Goal: Task Accomplishment & Management: Manage account settings

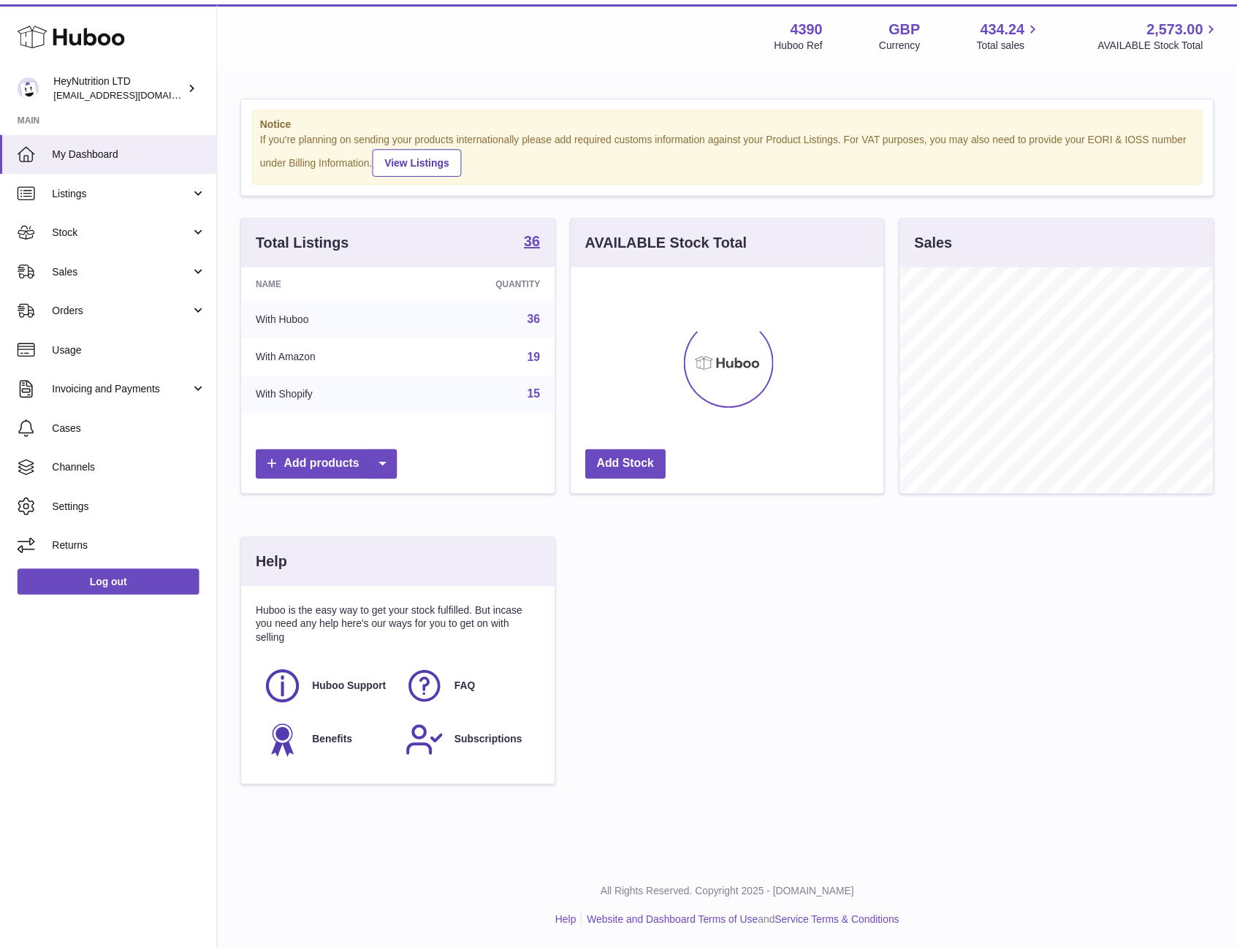
scroll to position [730257, 730348]
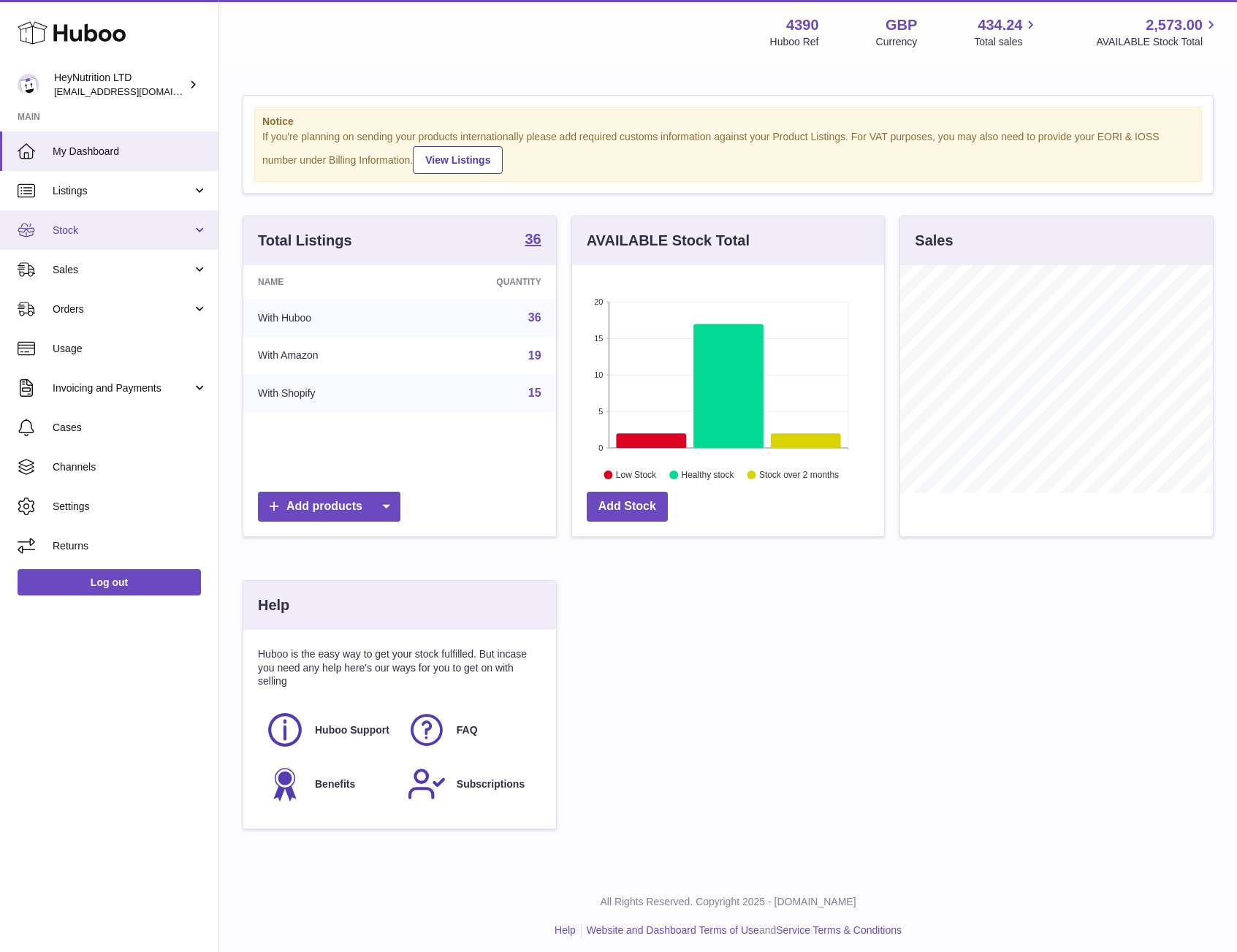
click at [102, 229] on span "Stock" at bounding box center [122, 230] width 140 height 14
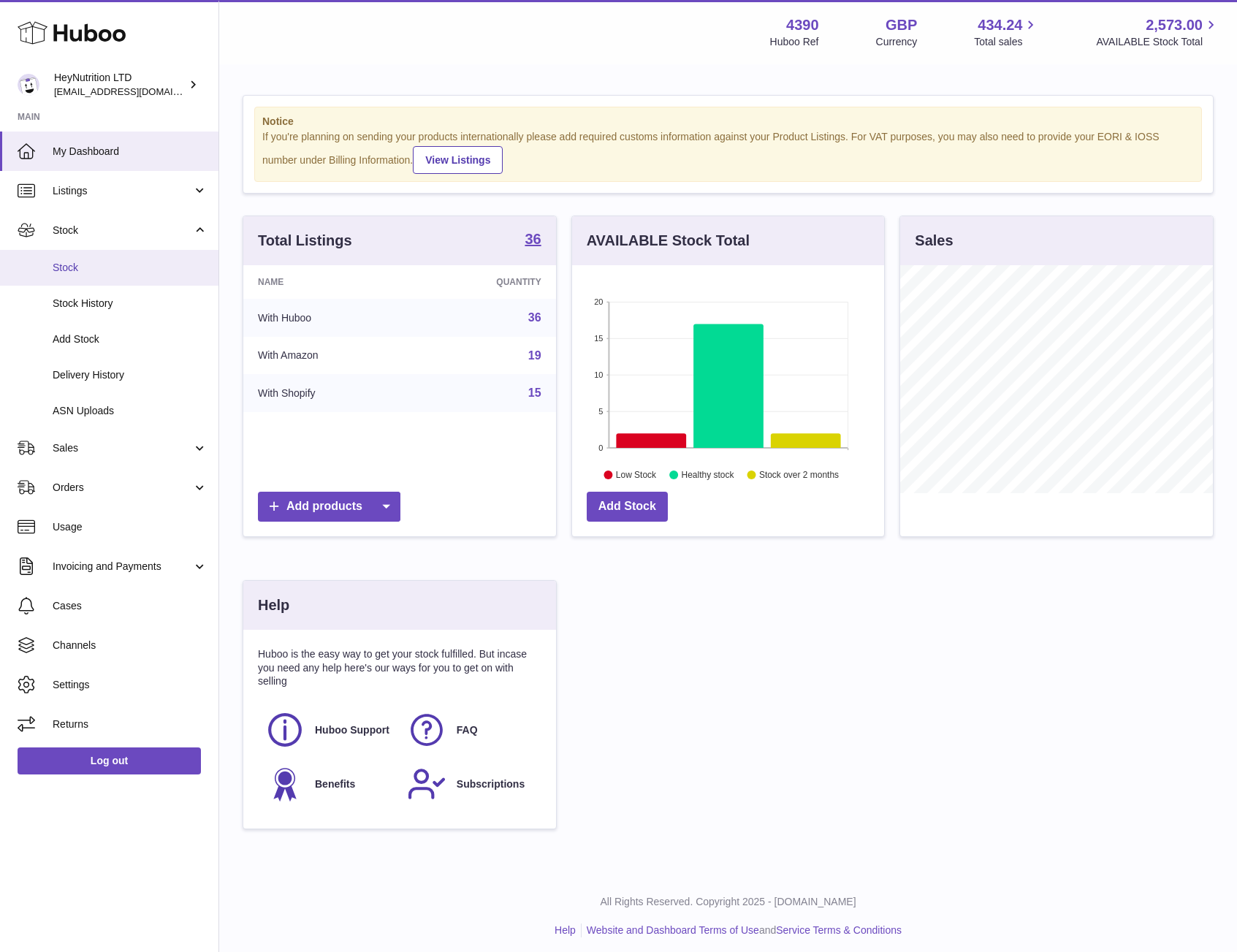
click at [81, 276] on link "Stock" at bounding box center [109, 268] width 219 height 36
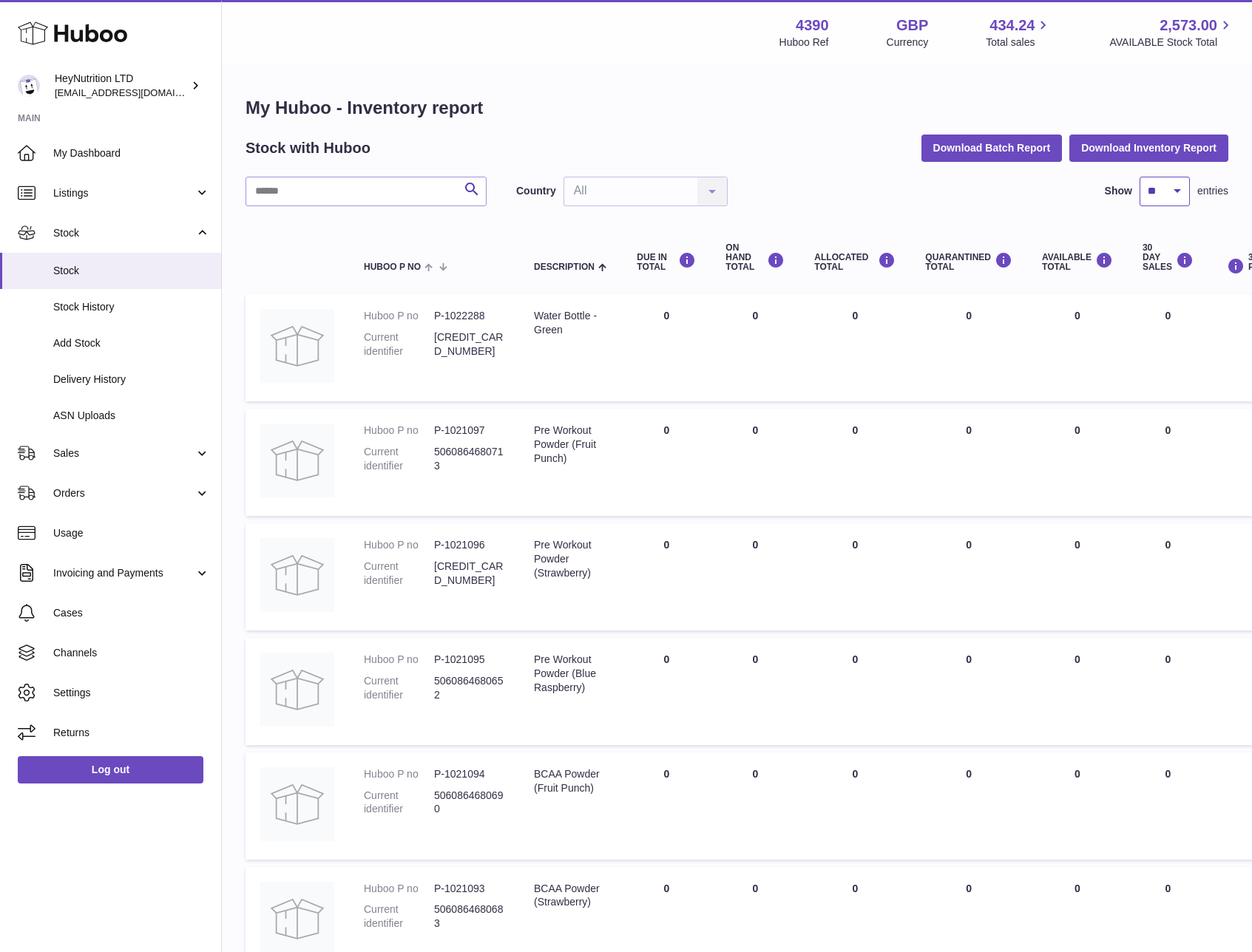
click at [1166, 187] on select "** ** ** ***" at bounding box center [1164, 192] width 50 height 30
select select "***"
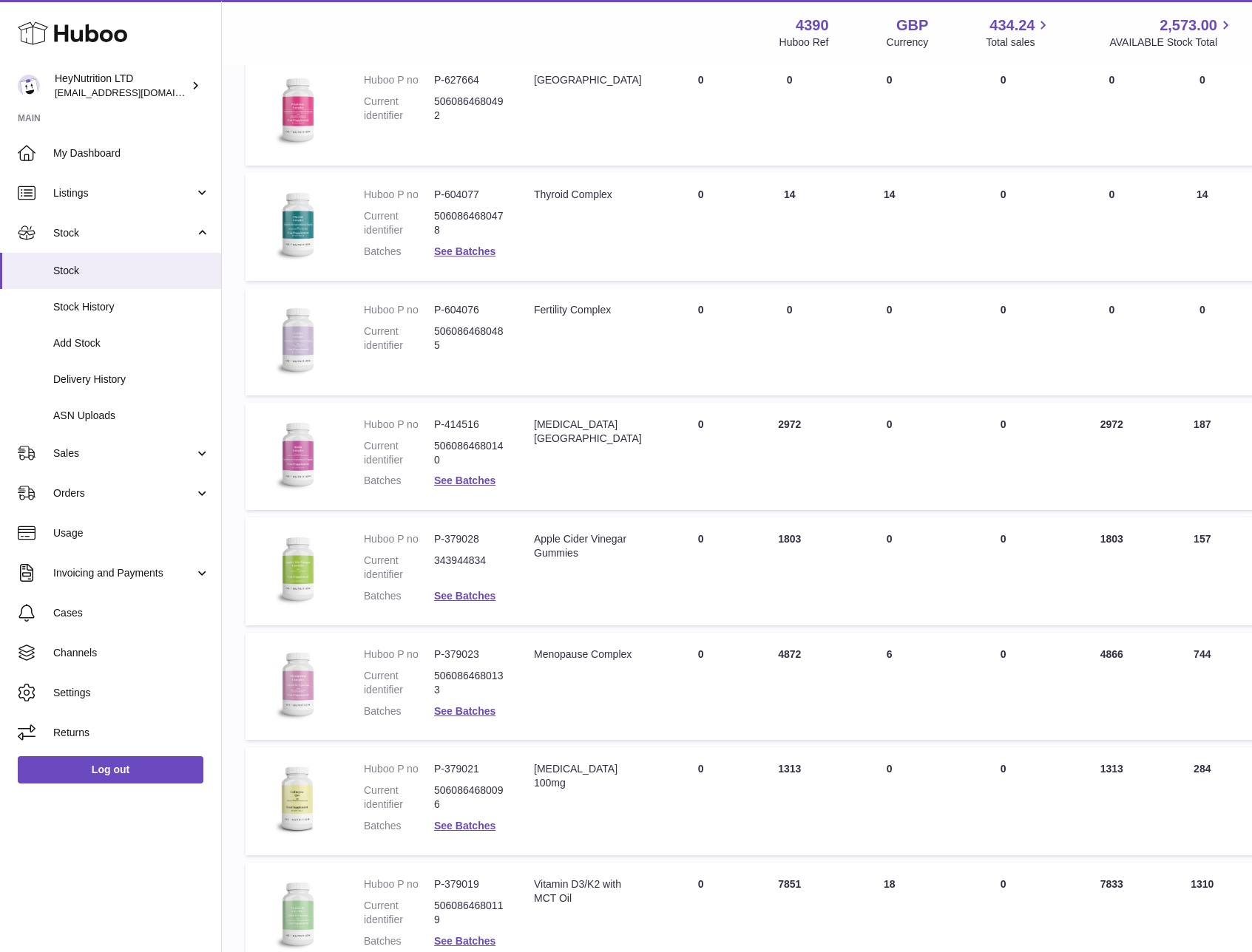
scroll to position [2247, 0]
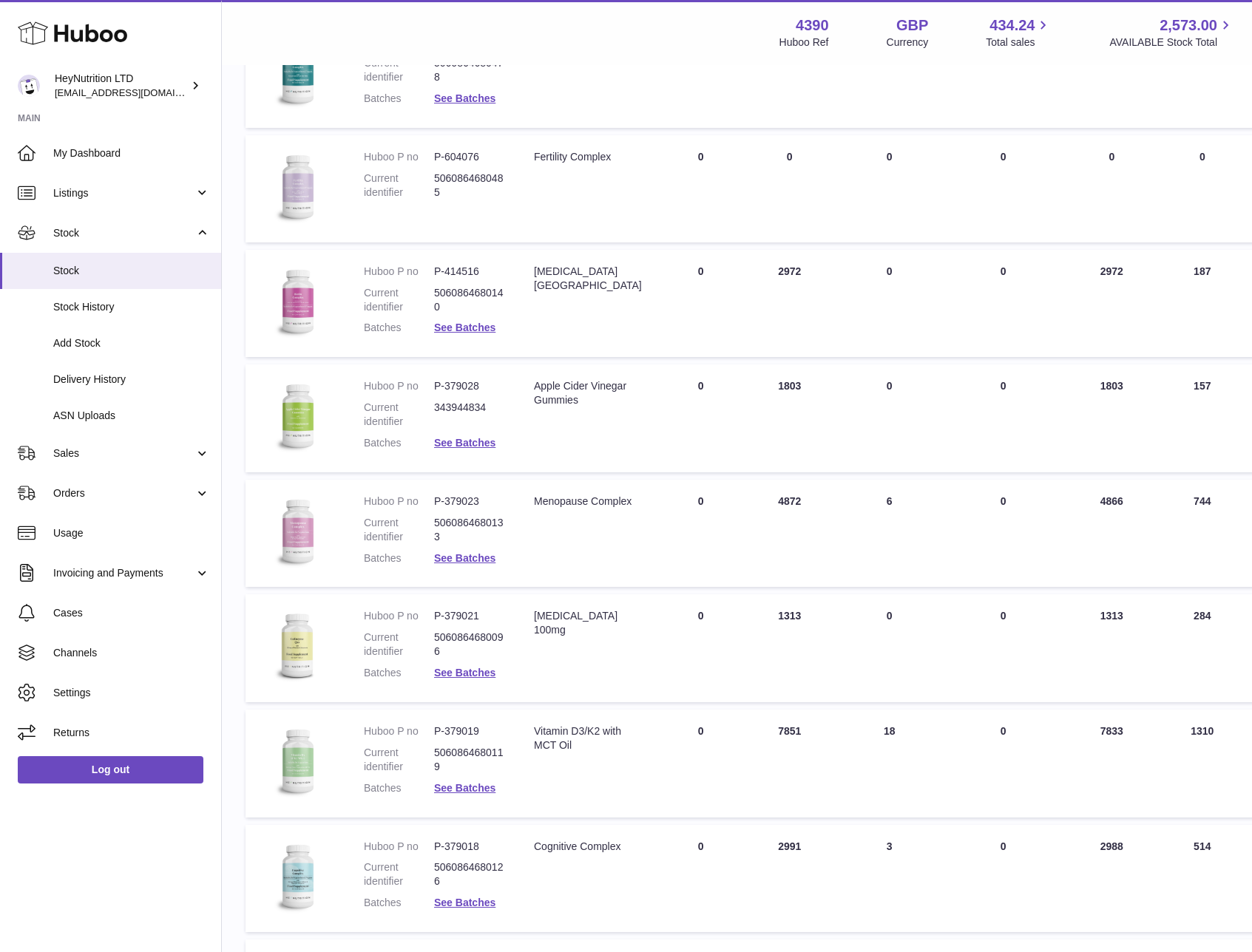
click at [467, 386] on dd "P-379028" at bounding box center [469, 386] width 70 height 14
click at [478, 386] on dd "P-379028" at bounding box center [469, 386] width 70 height 14
drag, startPoint x: 471, startPoint y: 386, endPoint x: 432, endPoint y: 386, distance: 39.0
click at [432, 386] on dl "Huboo P no P-379028 Current identifier 343944834 Batches See Batches" at bounding box center [434, 418] width 140 height 78
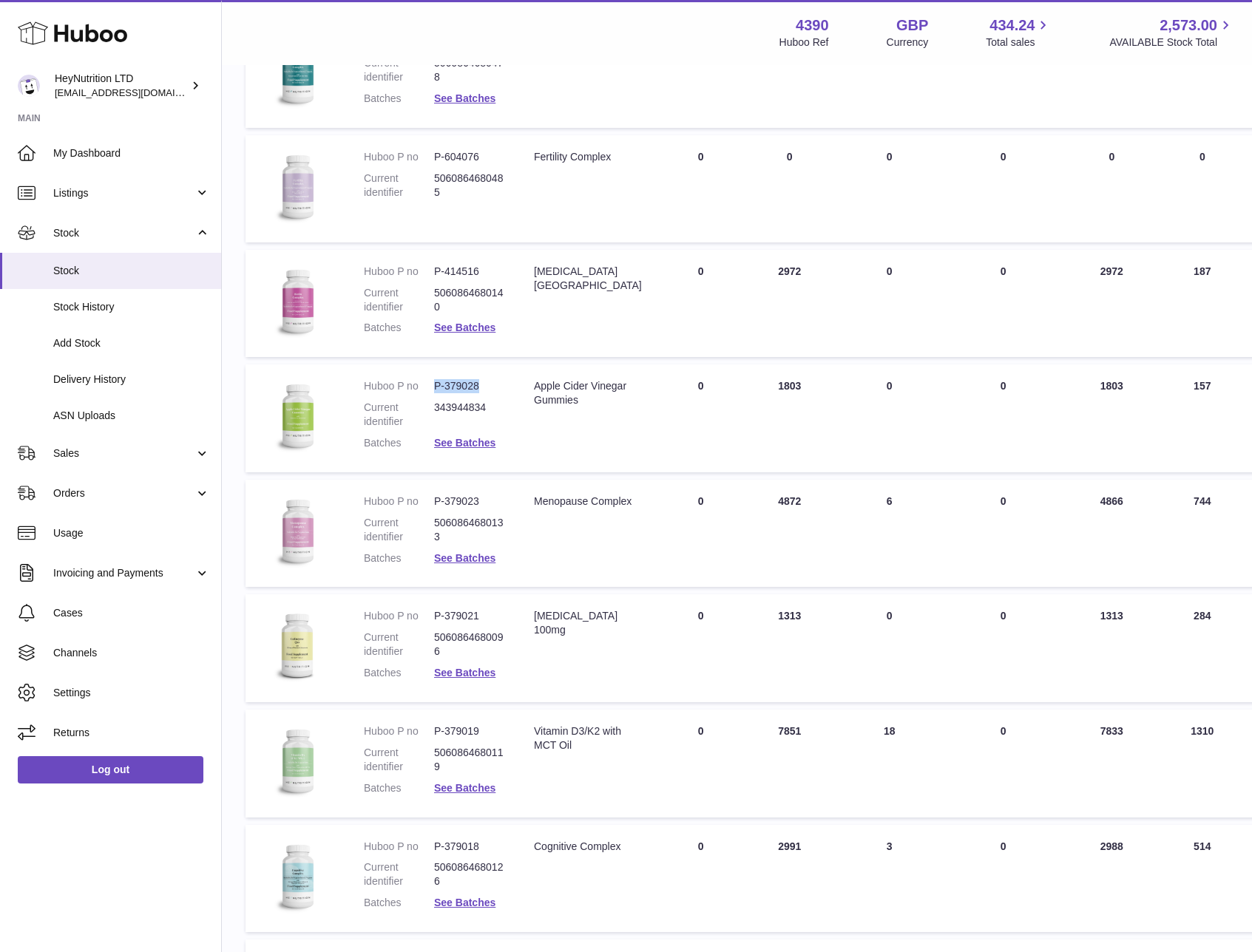
copy dl "P-379028"
click at [466, 385] on dd "P-379028" at bounding box center [469, 386] width 70 height 14
click at [460, 450] on dl "Huboo P no P-379028 Current identifier 343944834 Batches See Batches" at bounding box center [434, 418] width 140 height 78
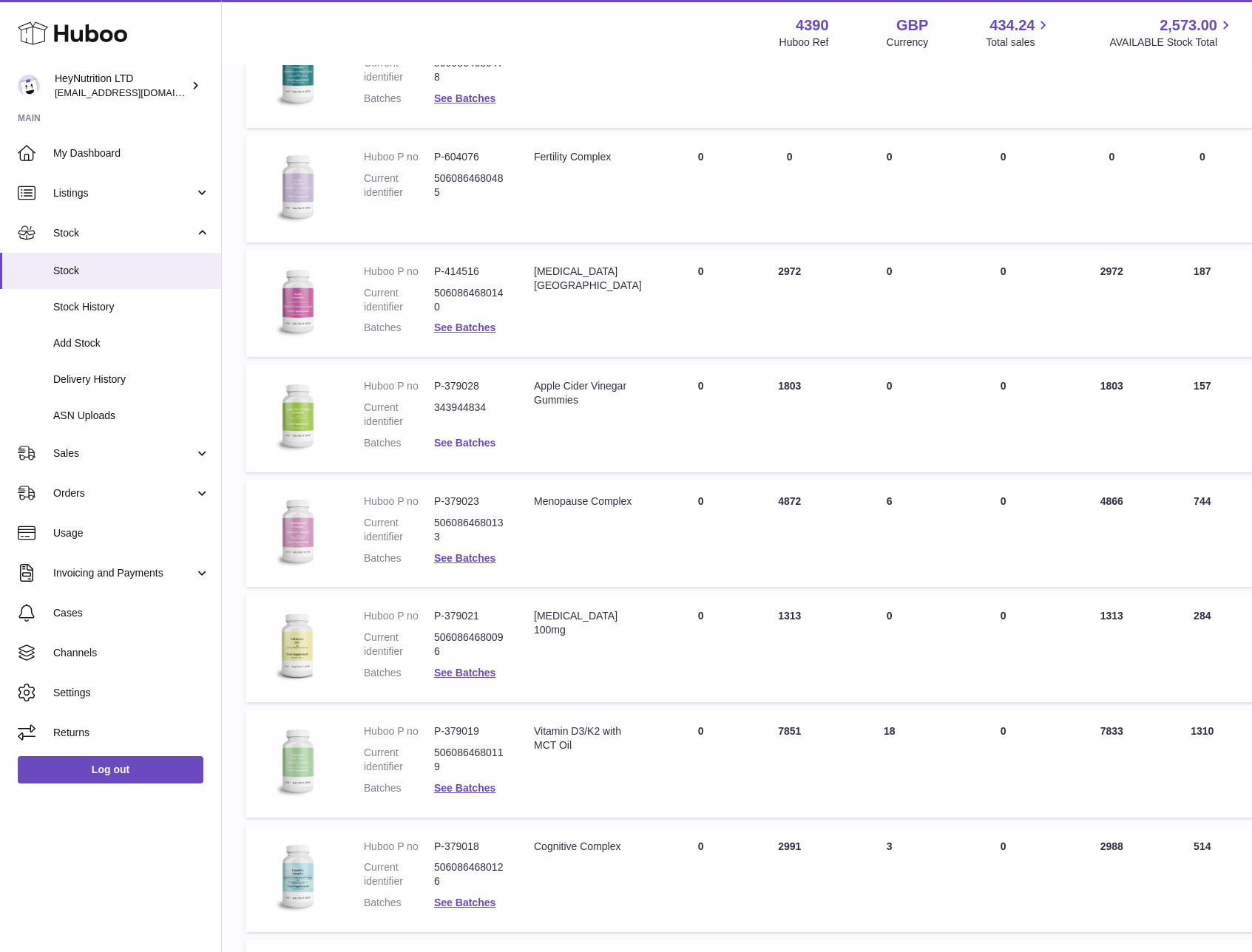
click at [460, 442] on link "See Batches" at bounding box center [465, 443] width 61 height 12
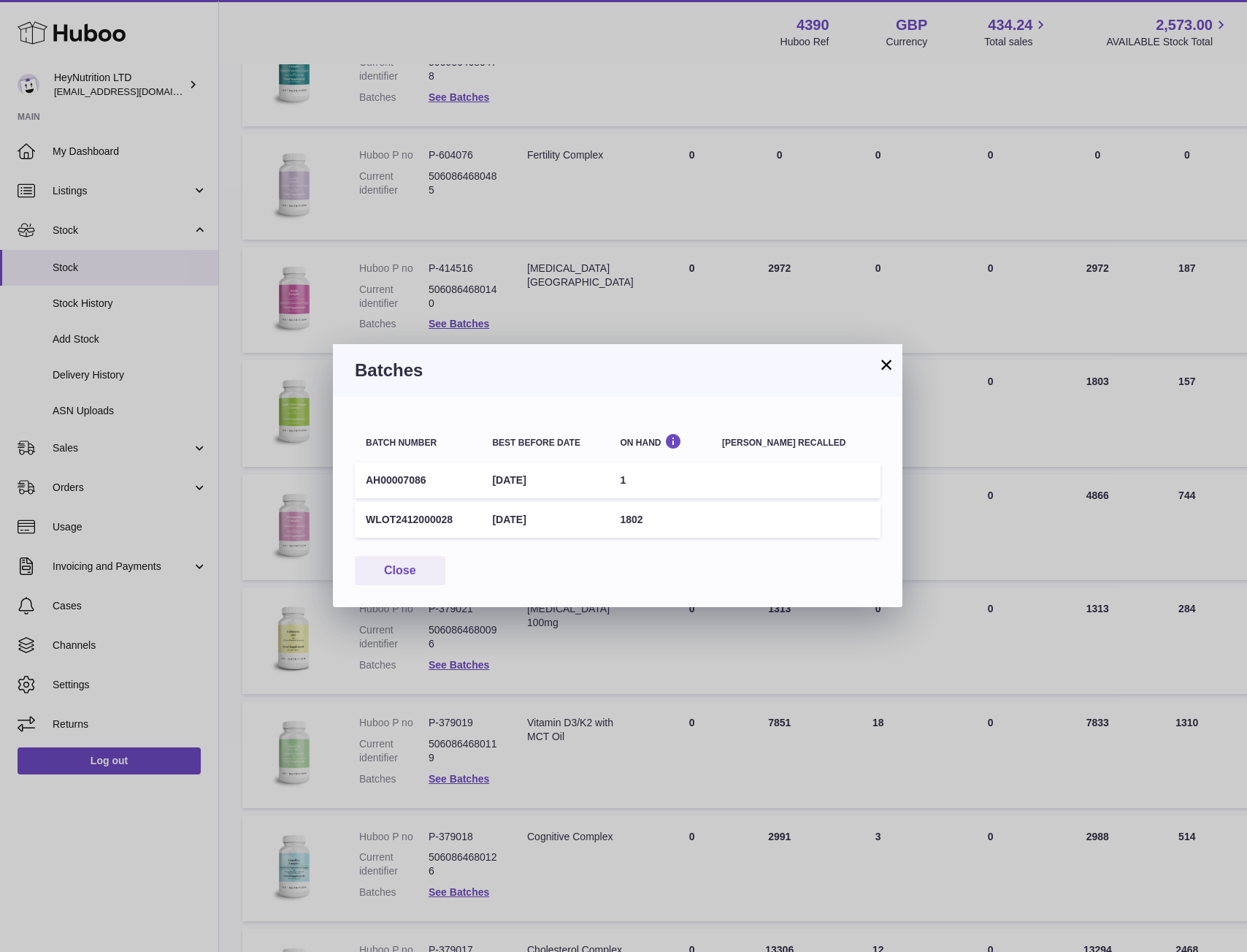
click at [886, 364] on button "×" at bounding box center [886, 364] width 17 height 17
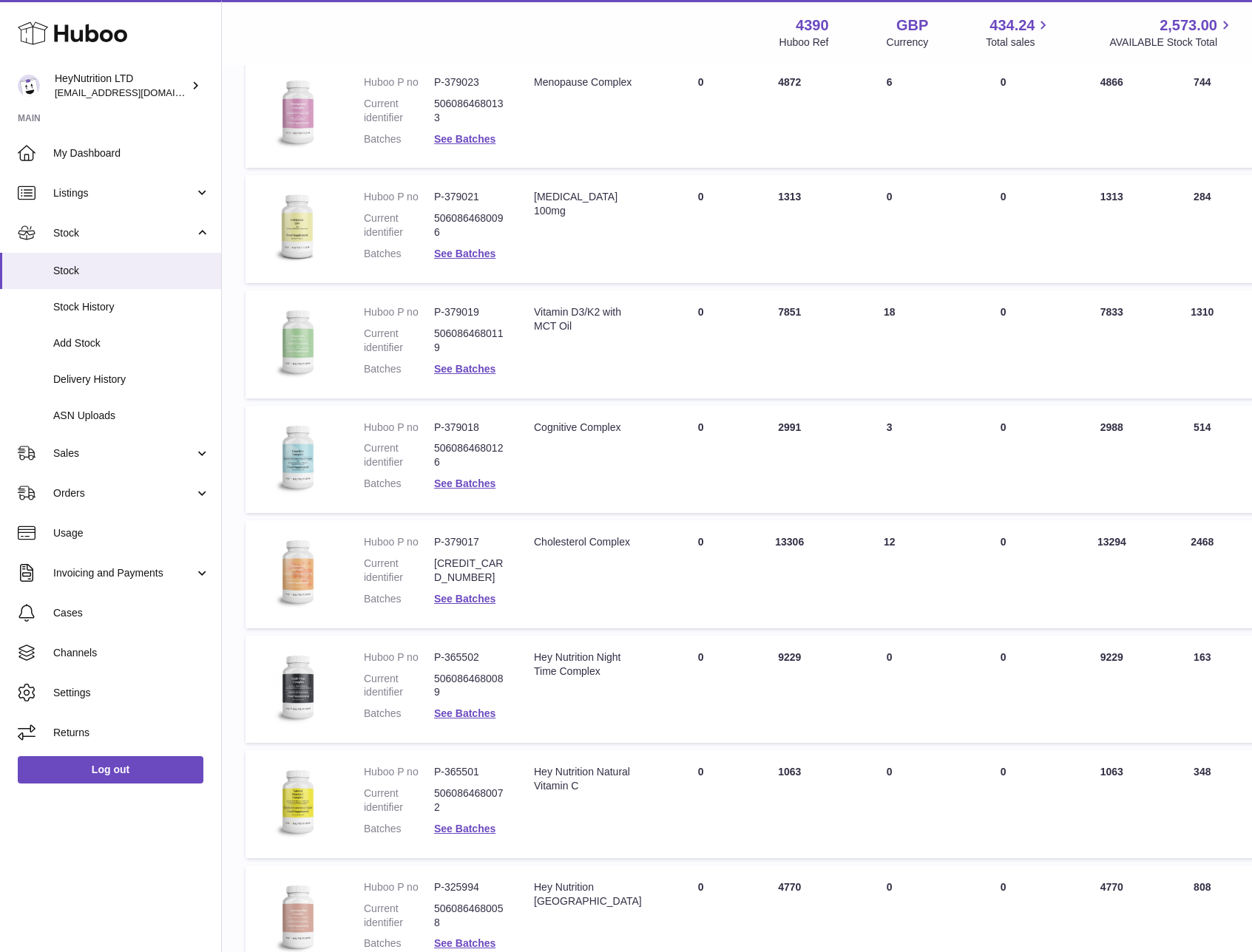
scroll to position [2685, 0]
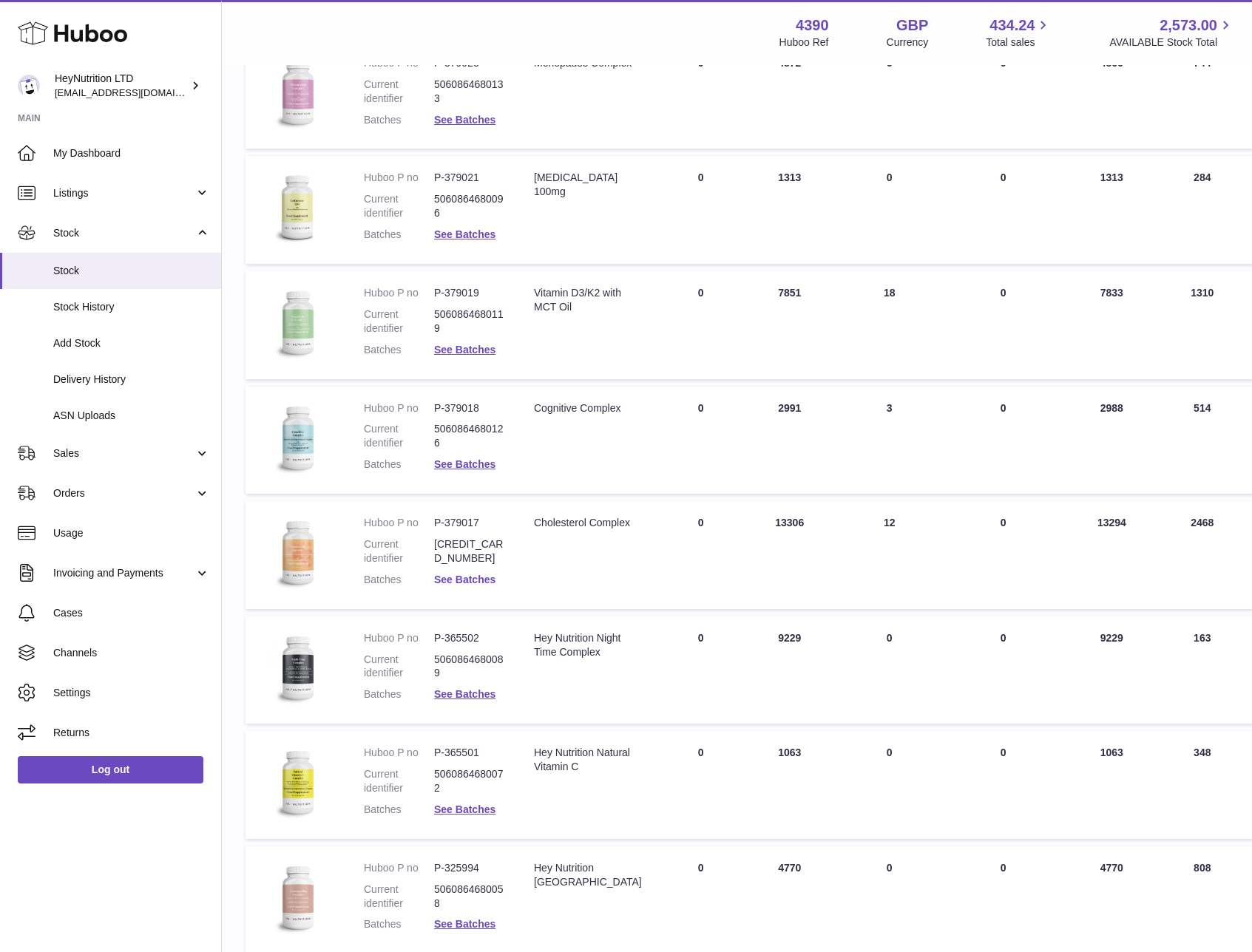
click at [470, 575] on link "See Batches" at bounding box center [465, 580] width 61 height 12
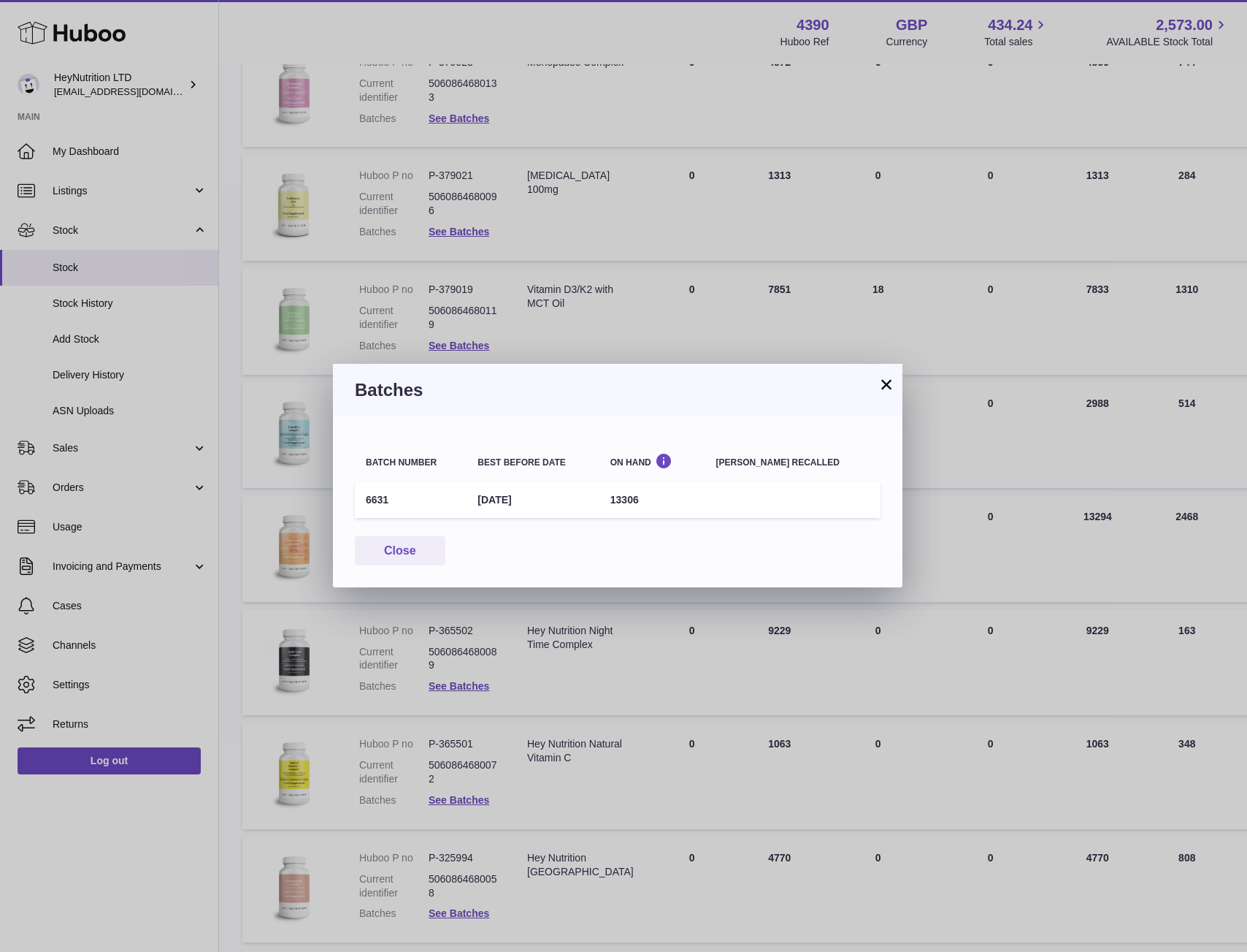
click at [376, 497] on td "6631" at bounding box center [410, 500] width 112 height 36
copy td "6631"
click at [886, 386] on button "×" at bounding box center [886, 383] width 17 height 17
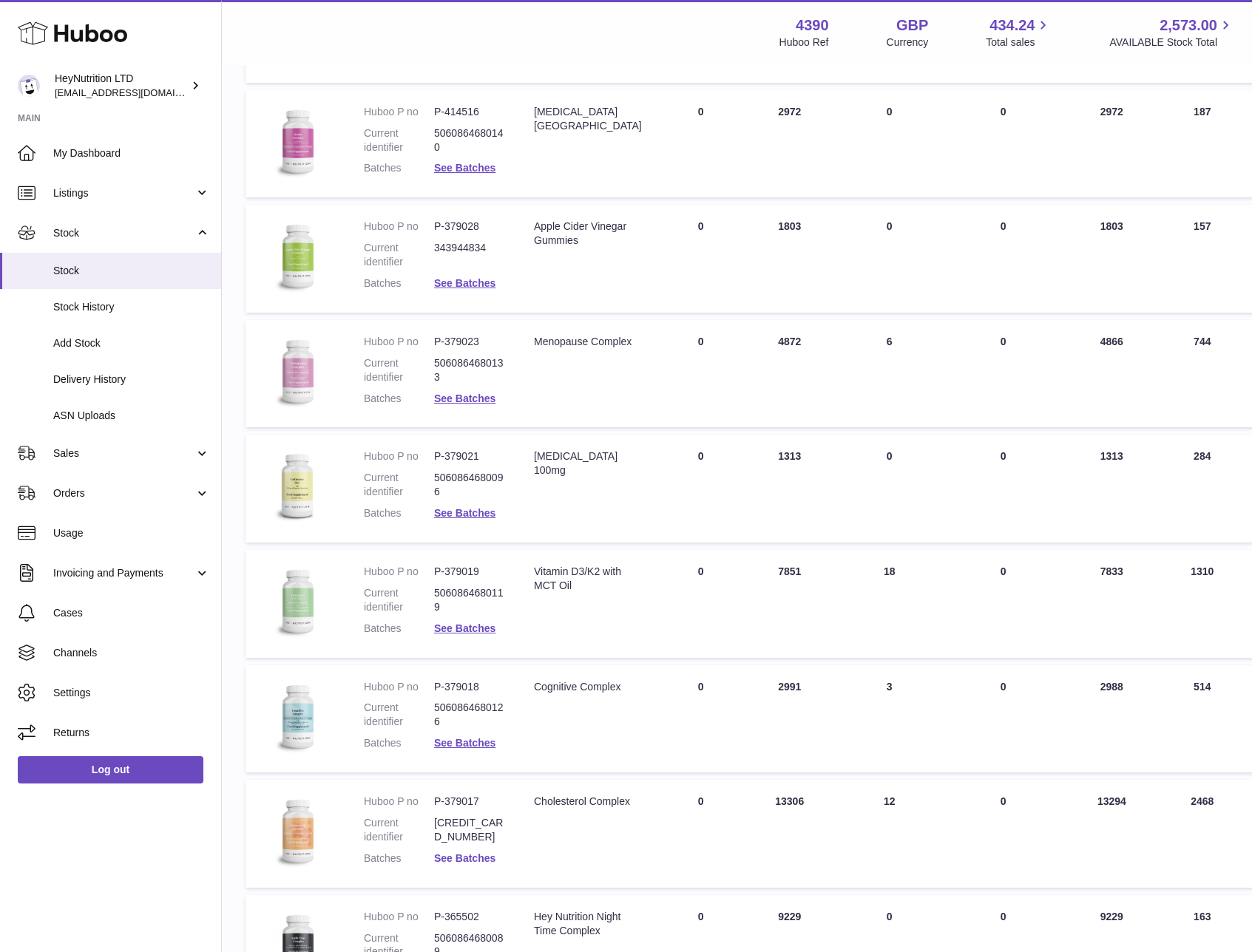
scroll to position [2373, 0]
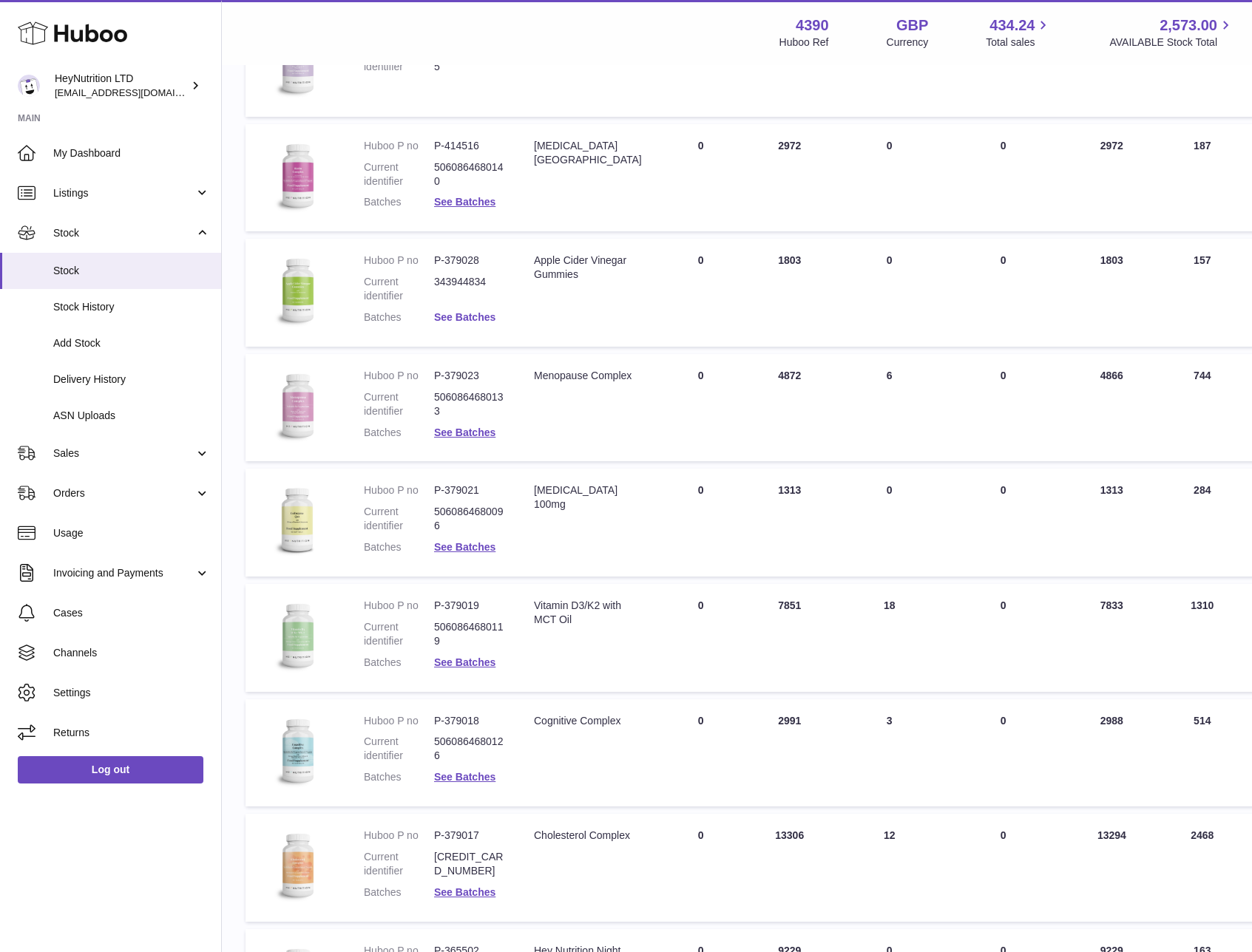
click at [471, 320] on link "See Batches" at bounding box center [465, 317] width 61 height 12
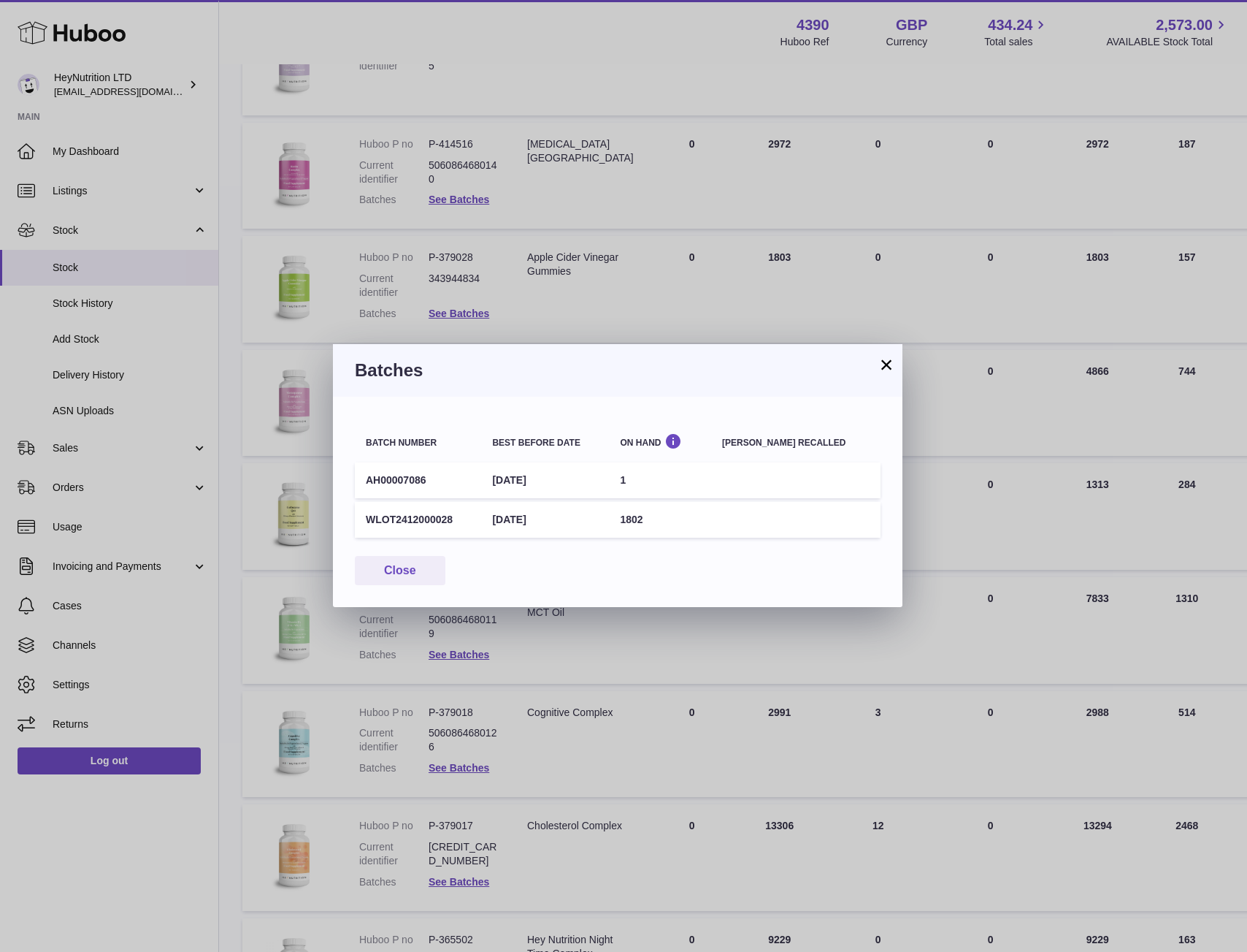
click at [432, 520] on td "WLOT2412000028" at bounding box center [418, 520] width 126 height 36
copy td "WLOT2412000028"
click at [889, 362] on button "×" at bounding box center [886, 364] width 17 height 17
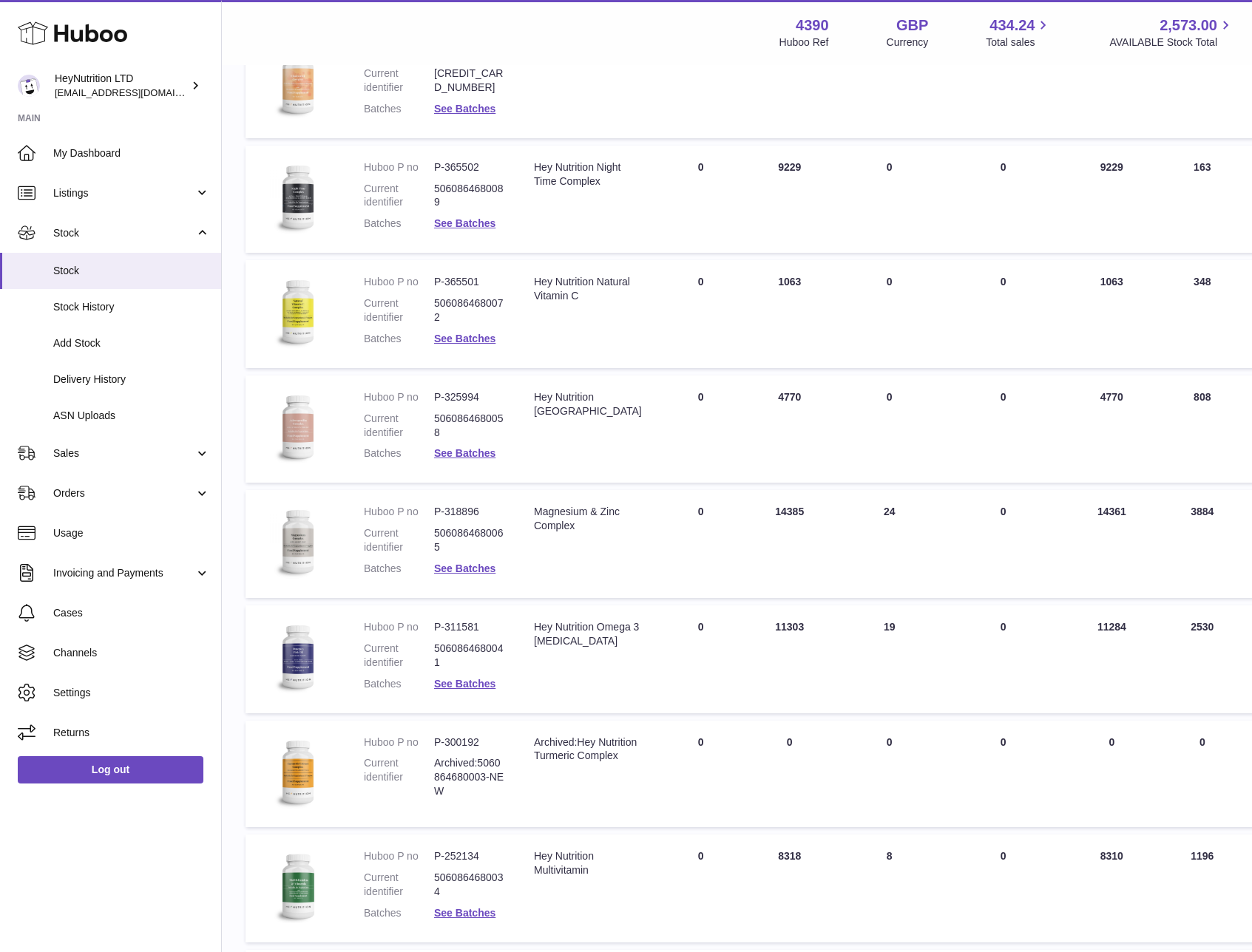
scroll to position [3230, 0]
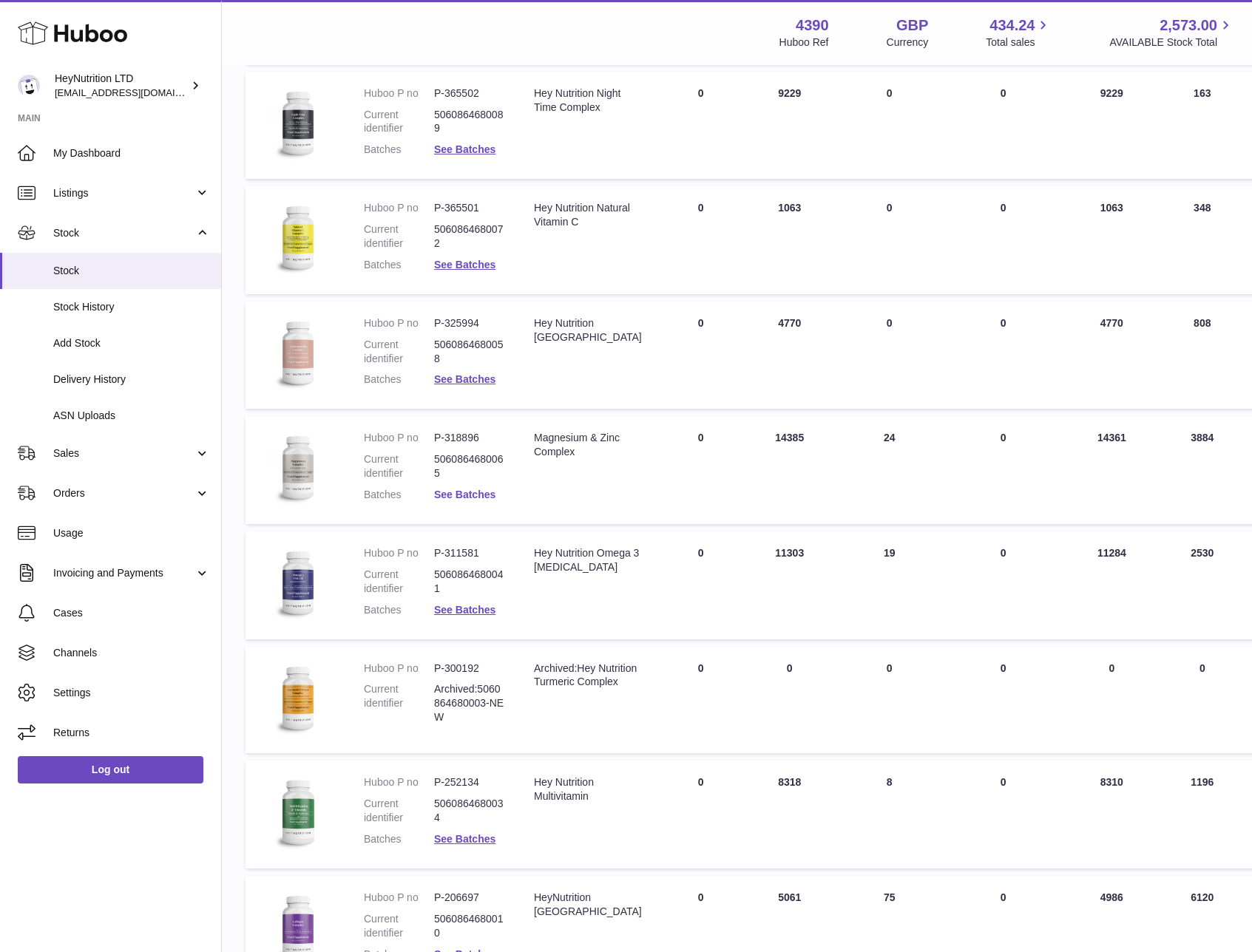
click at [480, 494] on link "See Batches" at bounding box center [465, 495] width 61 height 12
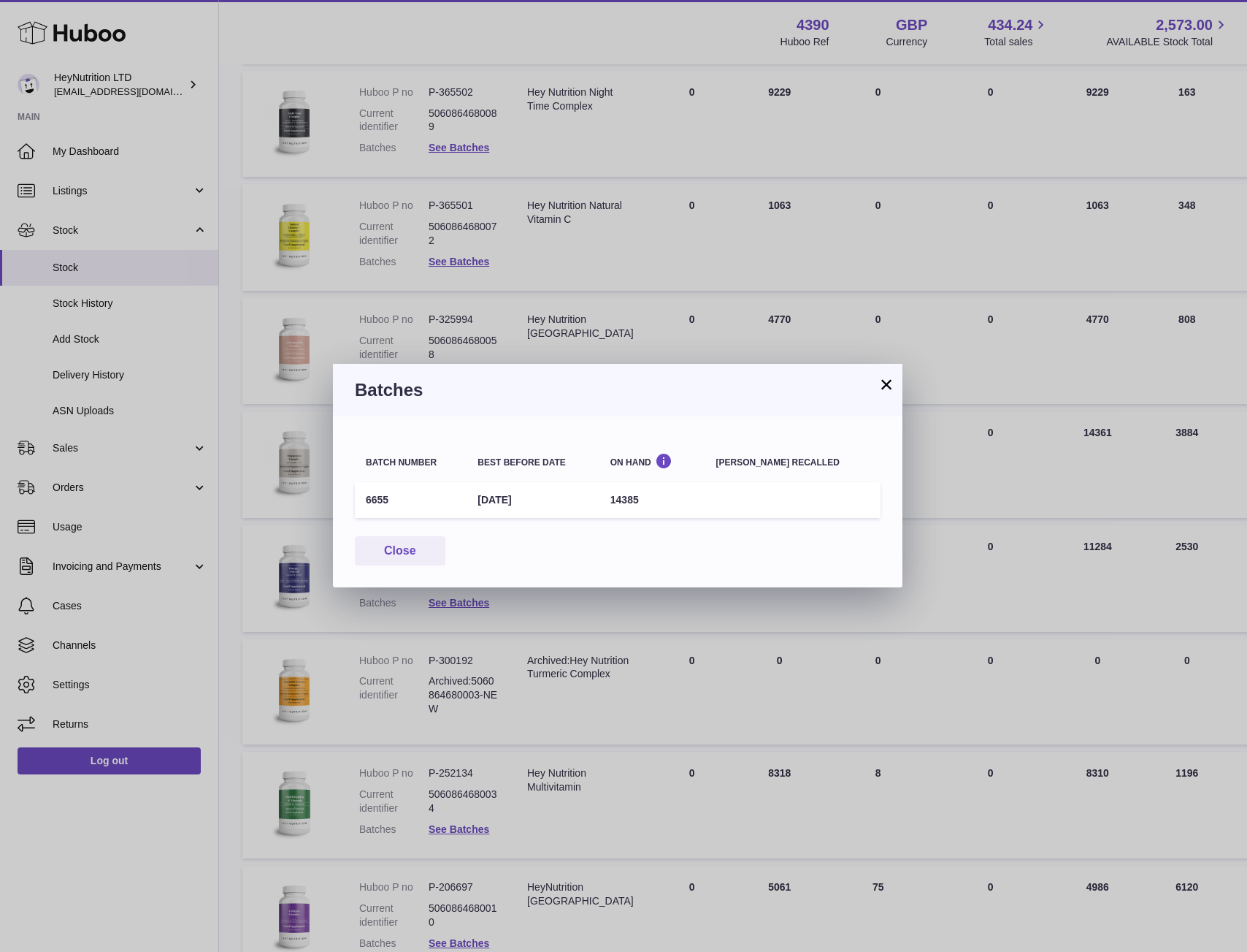
click at [370, 501] on td "6655" at bounding box center [410, 500] width 112 height 36
copy td "6655"
click at [887, 387] on button "×" at bounding box center [886, 383] width 17 height 17
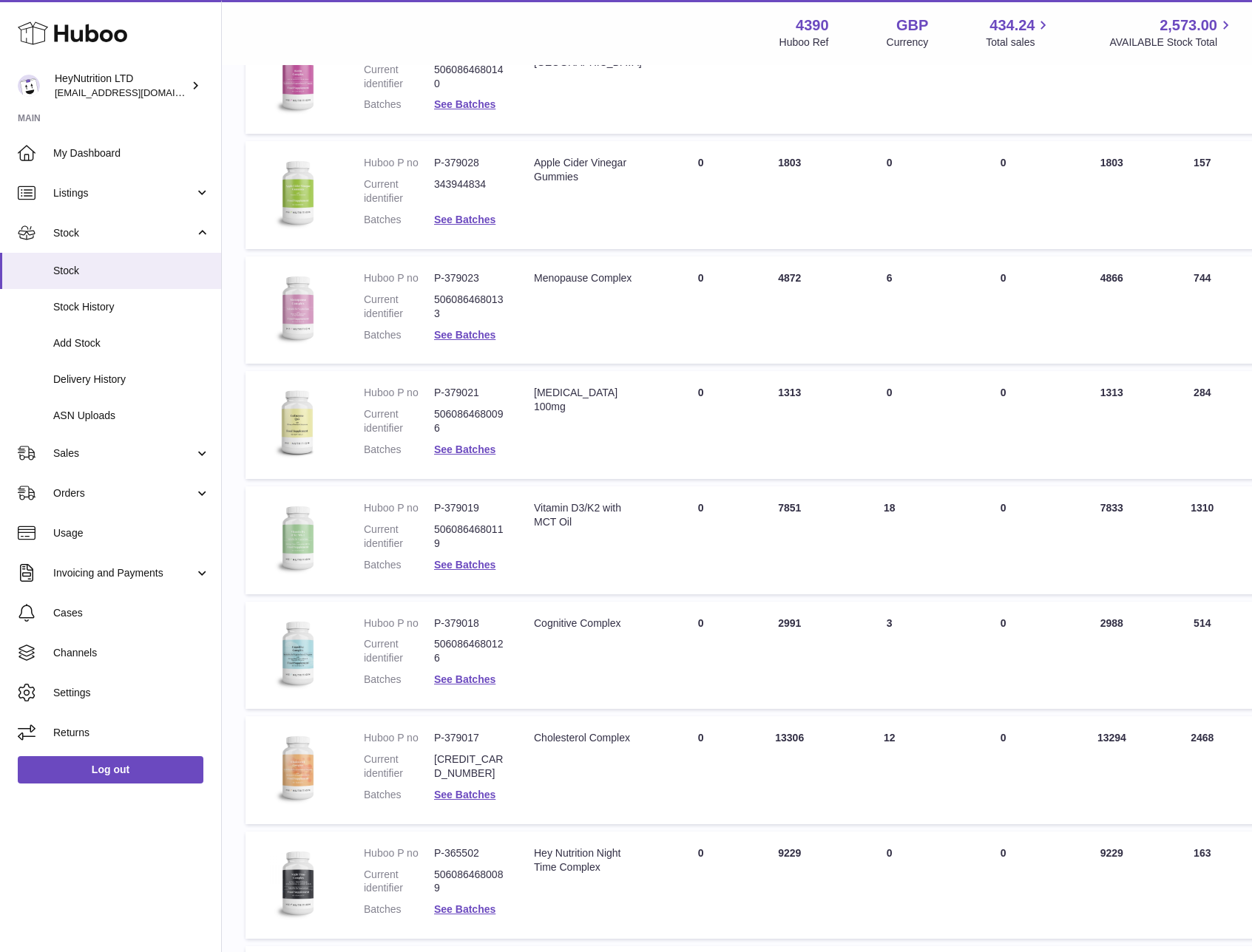
scroll to position [2477, 0]
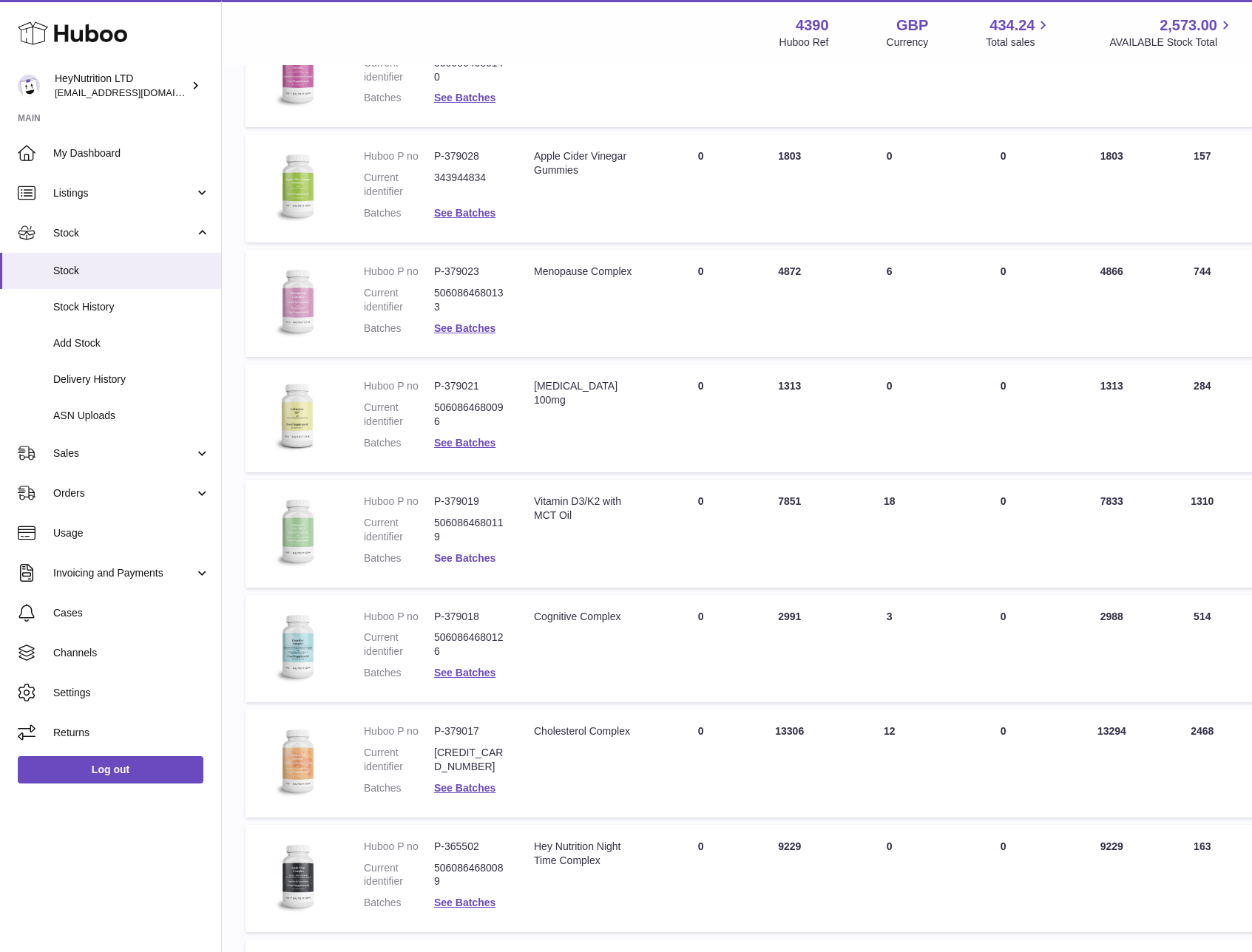
click at [477, 557] on link "See Batches" at bounding box center [465, 558] width 61 height 12
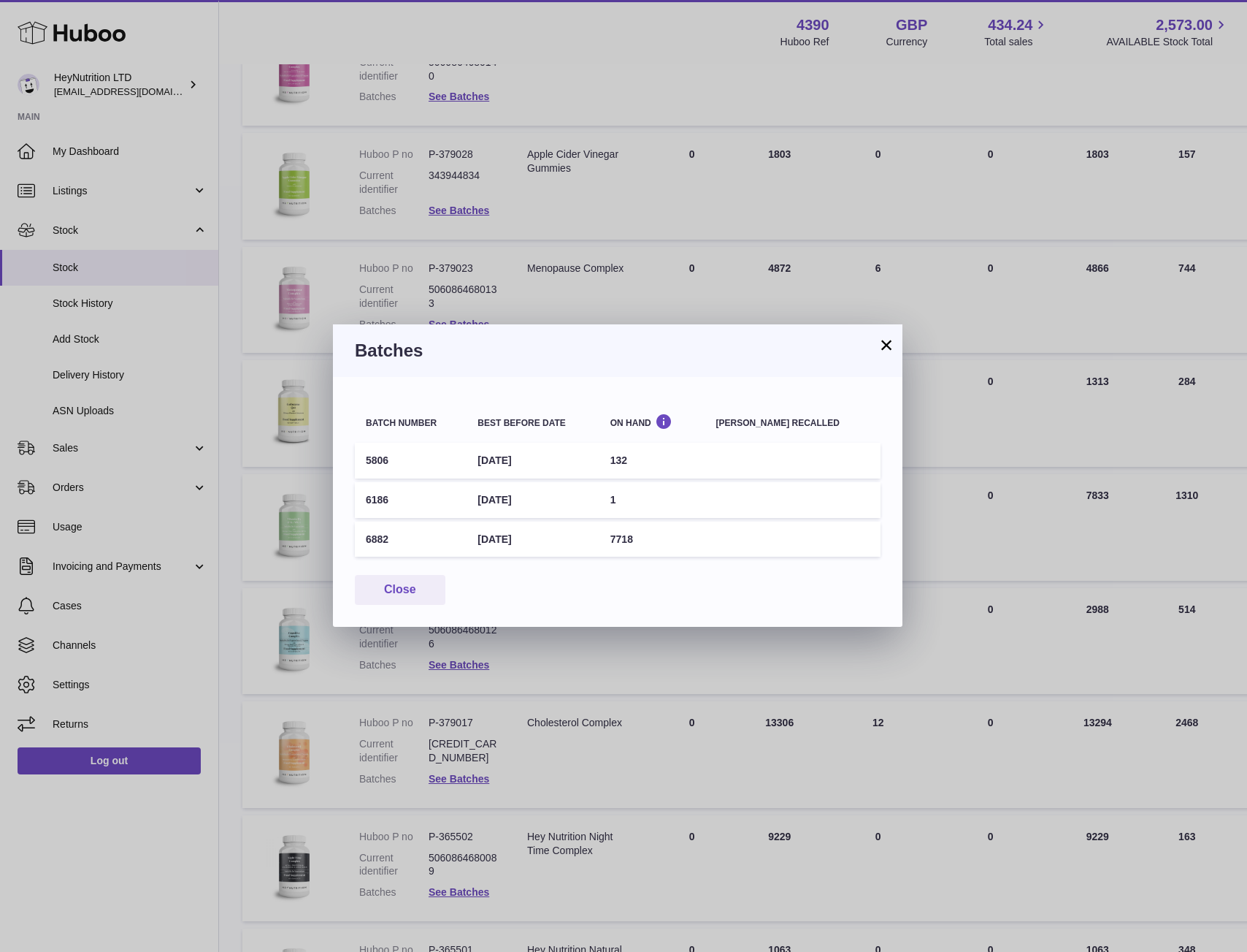
click at [374, 538] on td "6882" at bounding box center [410, 539] width 112 height 36
copy td "6882"
click at [884, 346] on button "×" at bounding box center [886, 344] width 17 height 17
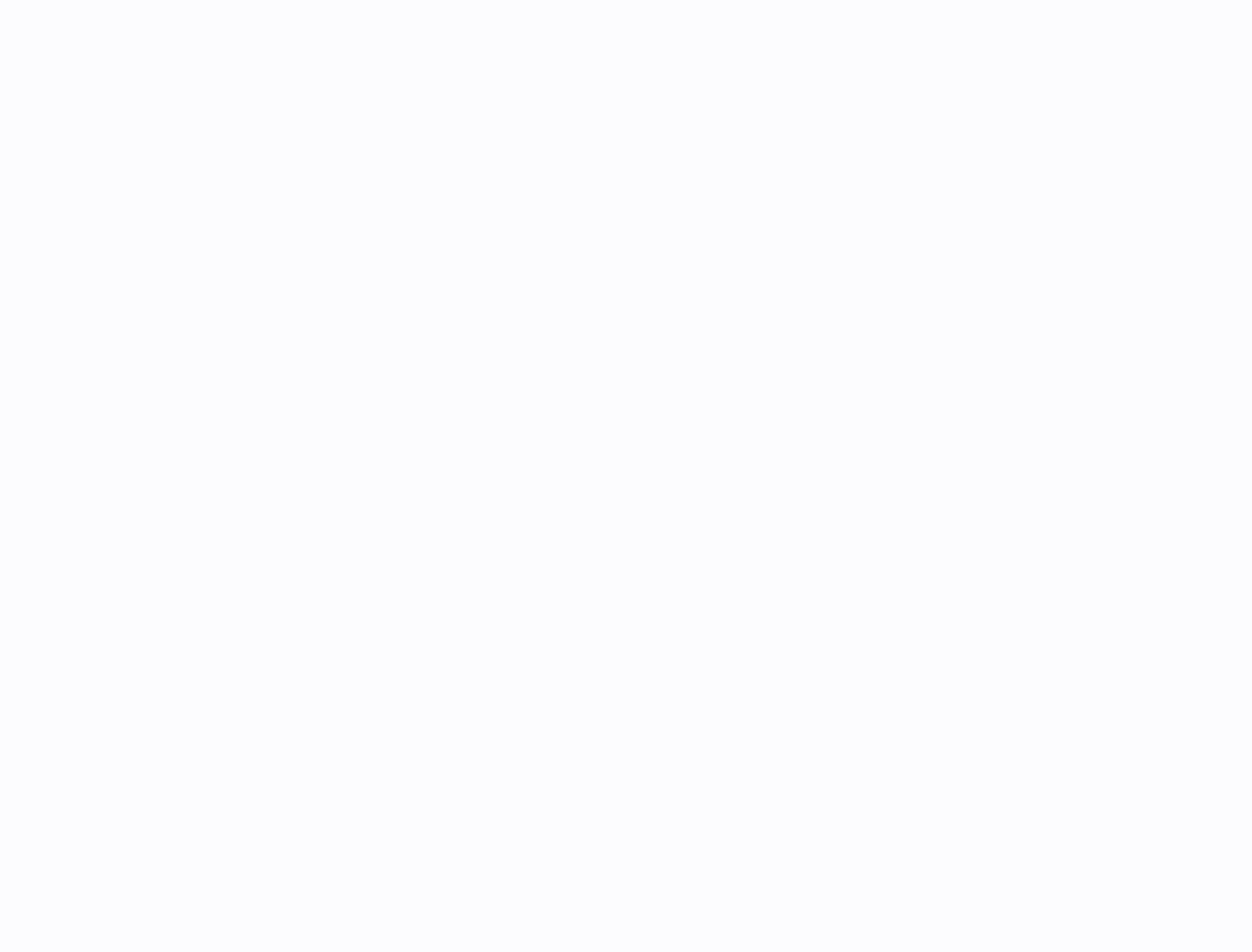
select select "***"
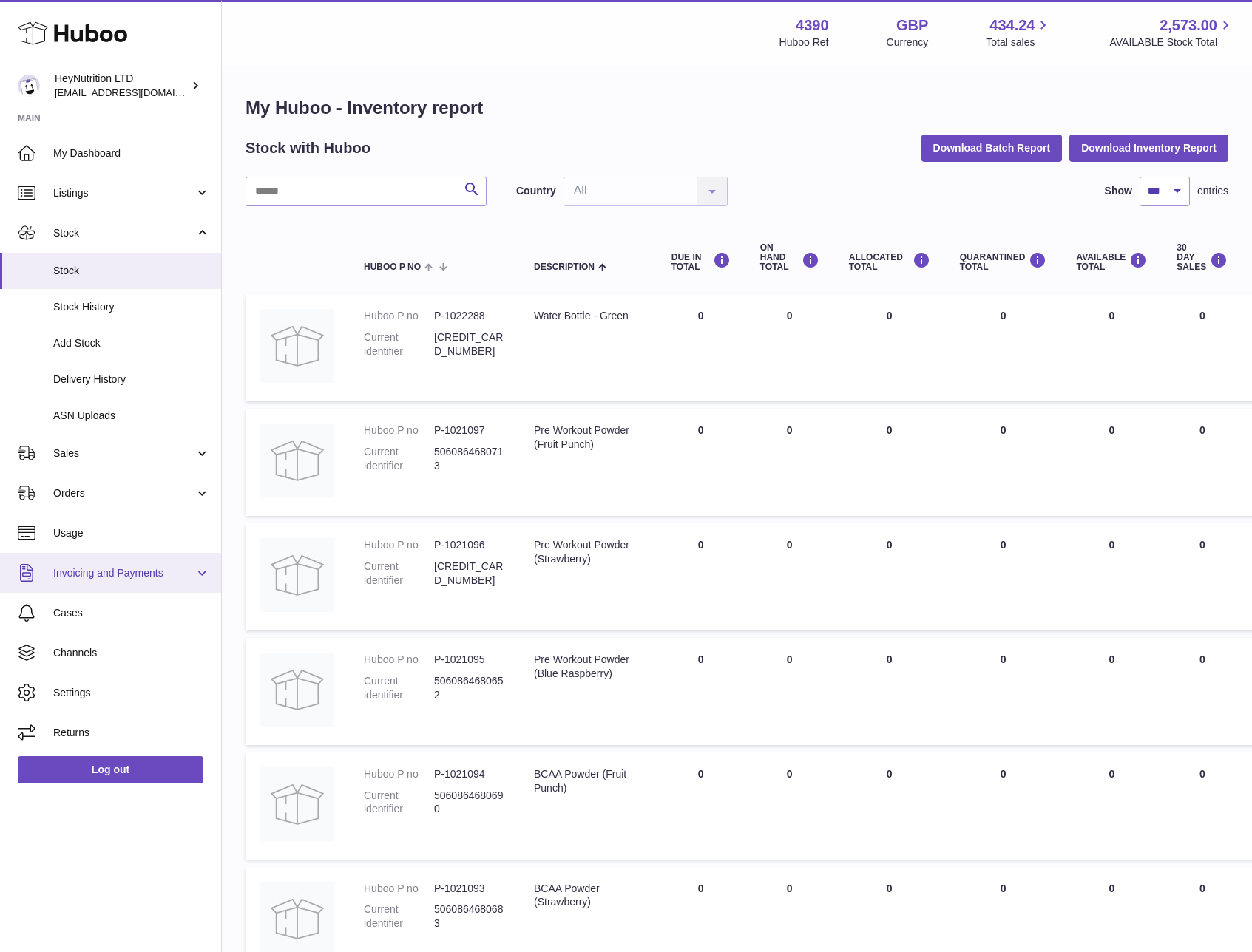
click at [139, 566] on span "Invoicing and Payments" at bounding box center [123, 573] width 141 height 14
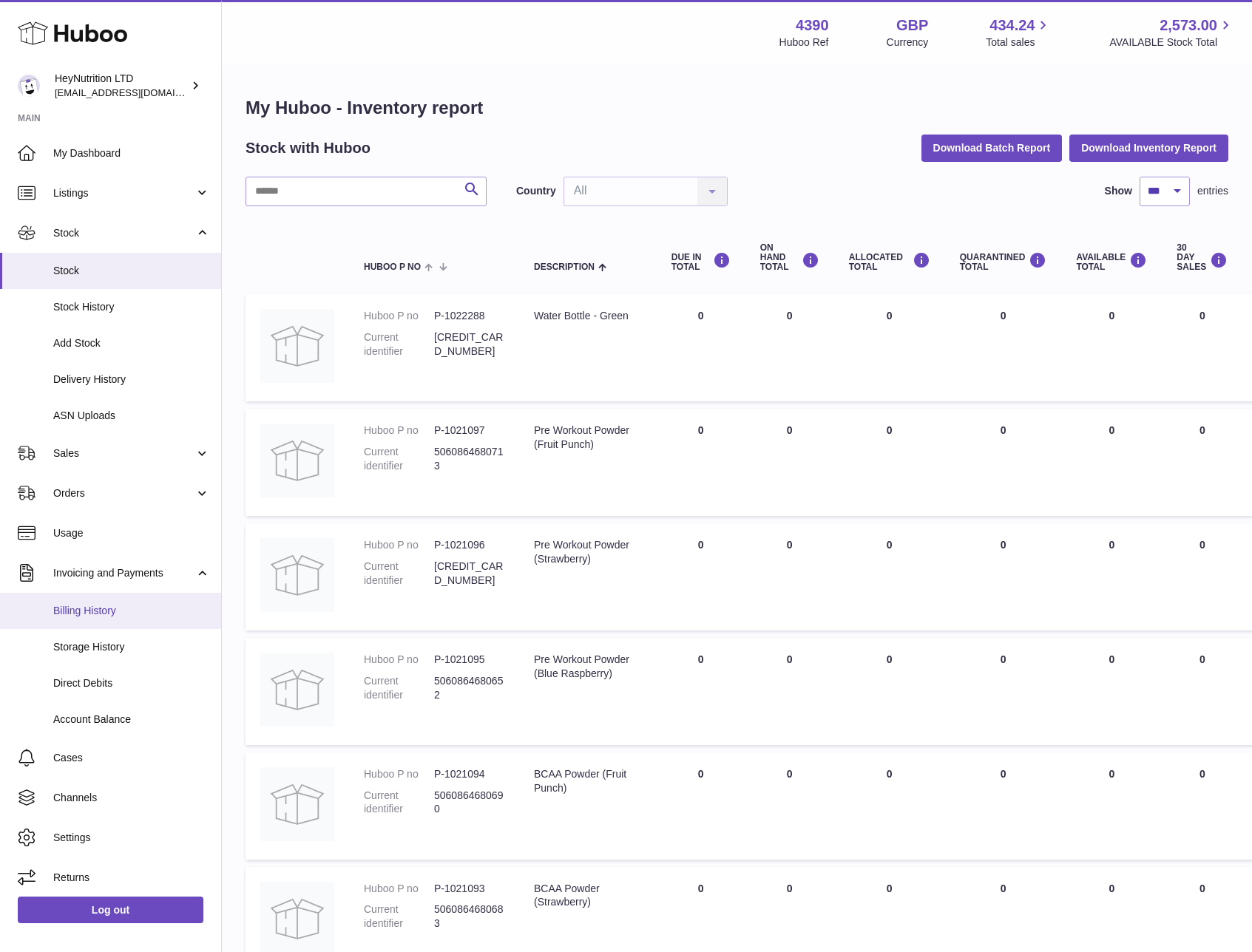
click at [116, 604] on span "Billing History" at bounding box center [131, 611] width 157 height 14
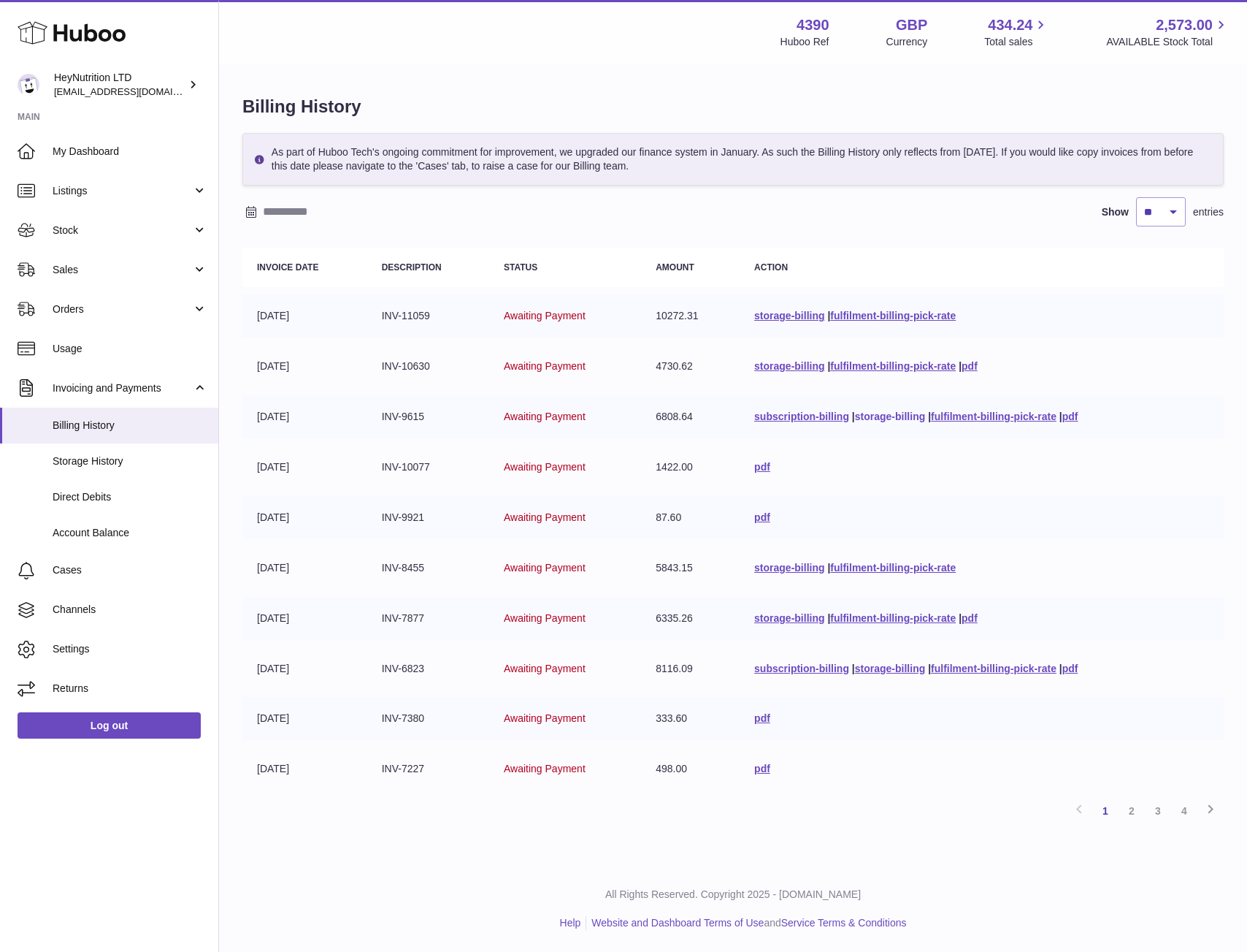
click at [882, 418] on link "storage-billing" at bounding box center [891, 416] width 70 height 11
click at [792, 368] on link "storage-billing" at bounding box center [789, 365] width 70 height 11
click at [777, 313] on link "storage-billing" at bounding box center [789, 316] width 70 height 11
click at [615, 528] on td "Awaiting Payment" at bounding box center [565, 517] width 152 height 43
click at [123, 456] on span "Storage History" at bounding box center [130, 461] width 155 height 14
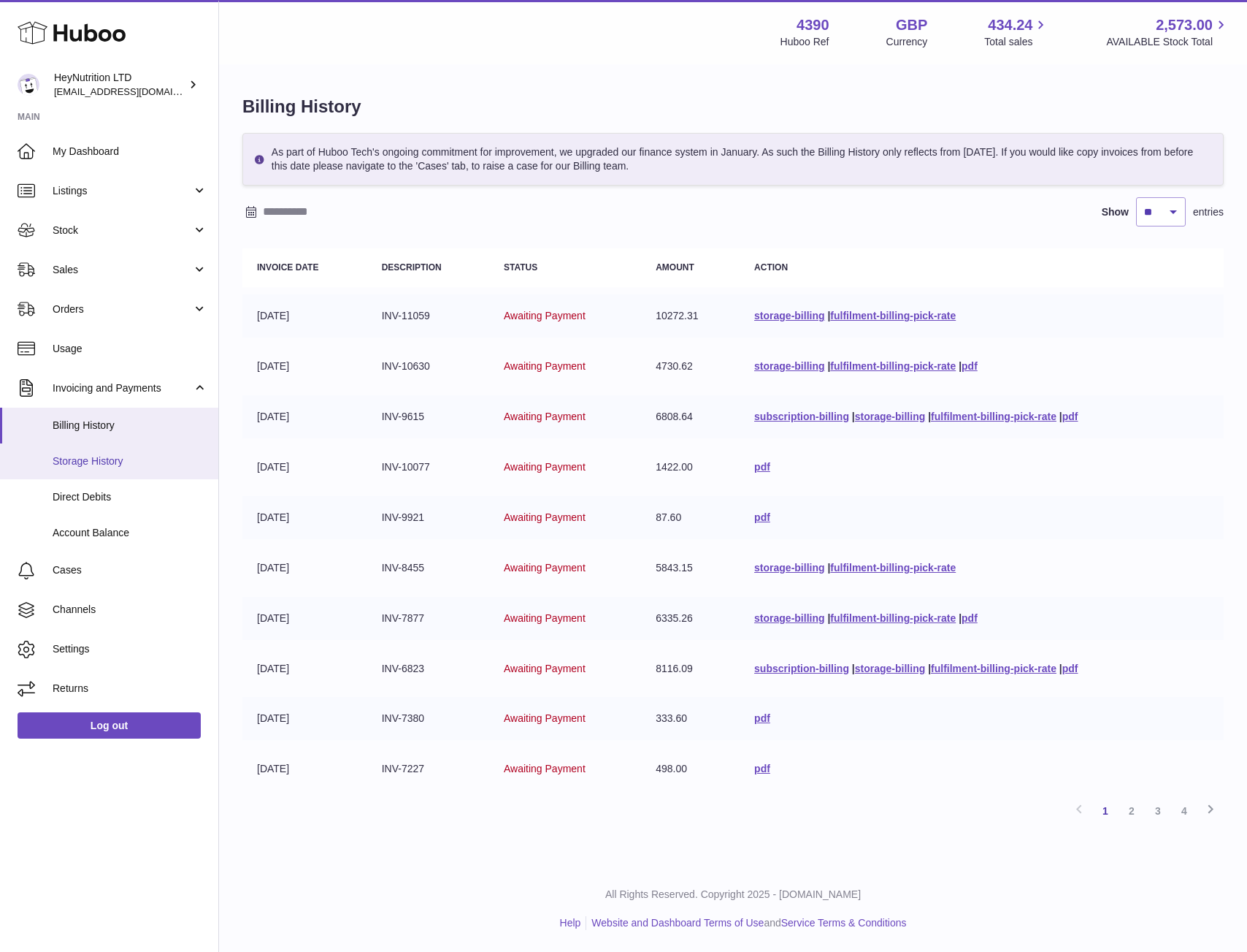
click at [110, 473] on link "Storage History" at bounding box center [109, 462] width 219 height 36
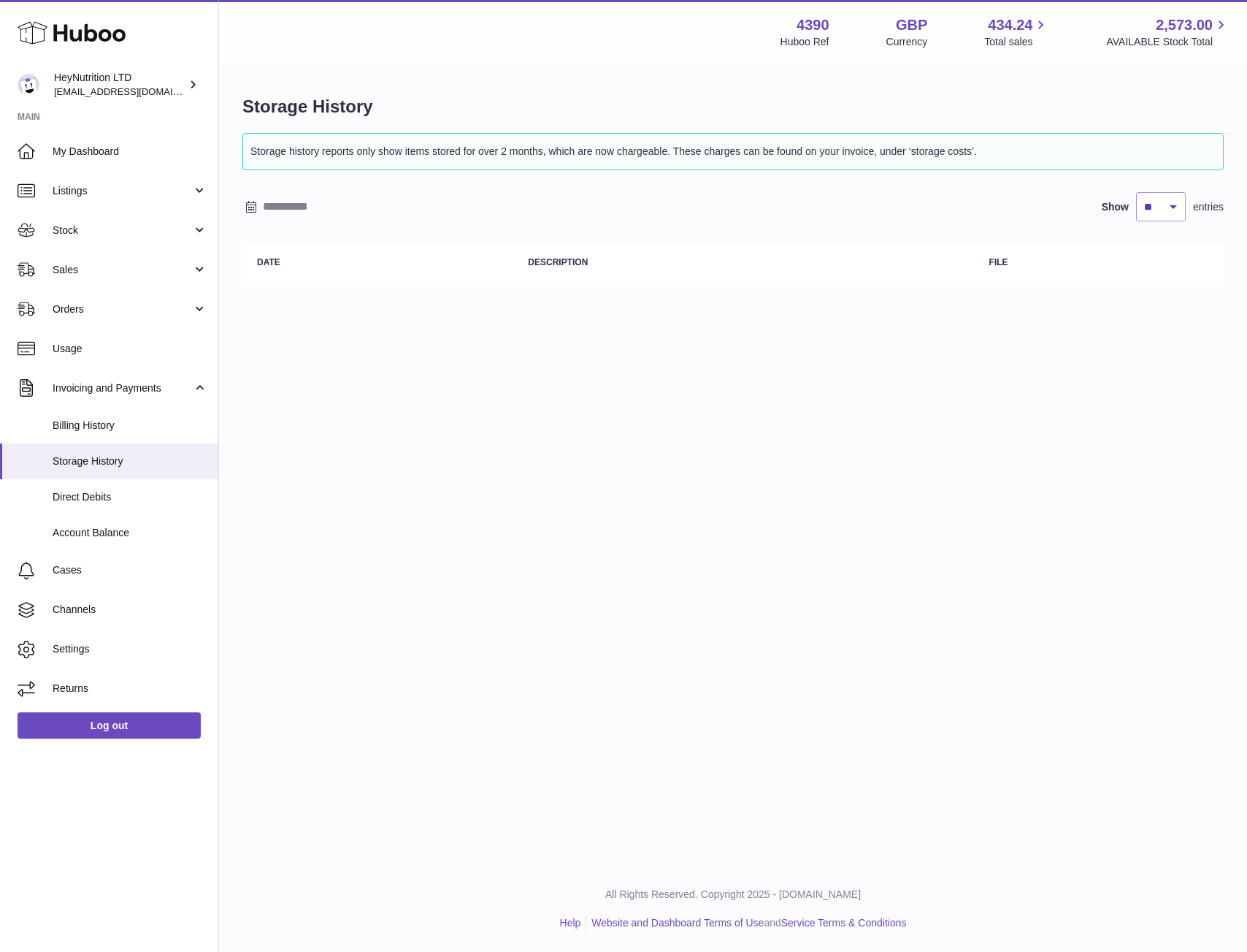
click at [320, 200] on input "text" at bounding box center [376, 206] width 228 height 24
click at [265, 241] on icon "button" at bounding box center [256, 235] width 17 height 17
click at [295, 294] on div at bounding box center [295, 293] width 29 height 29
click at [310, 294] on div "1" at bounding box center [325, 293] width 29 height 26
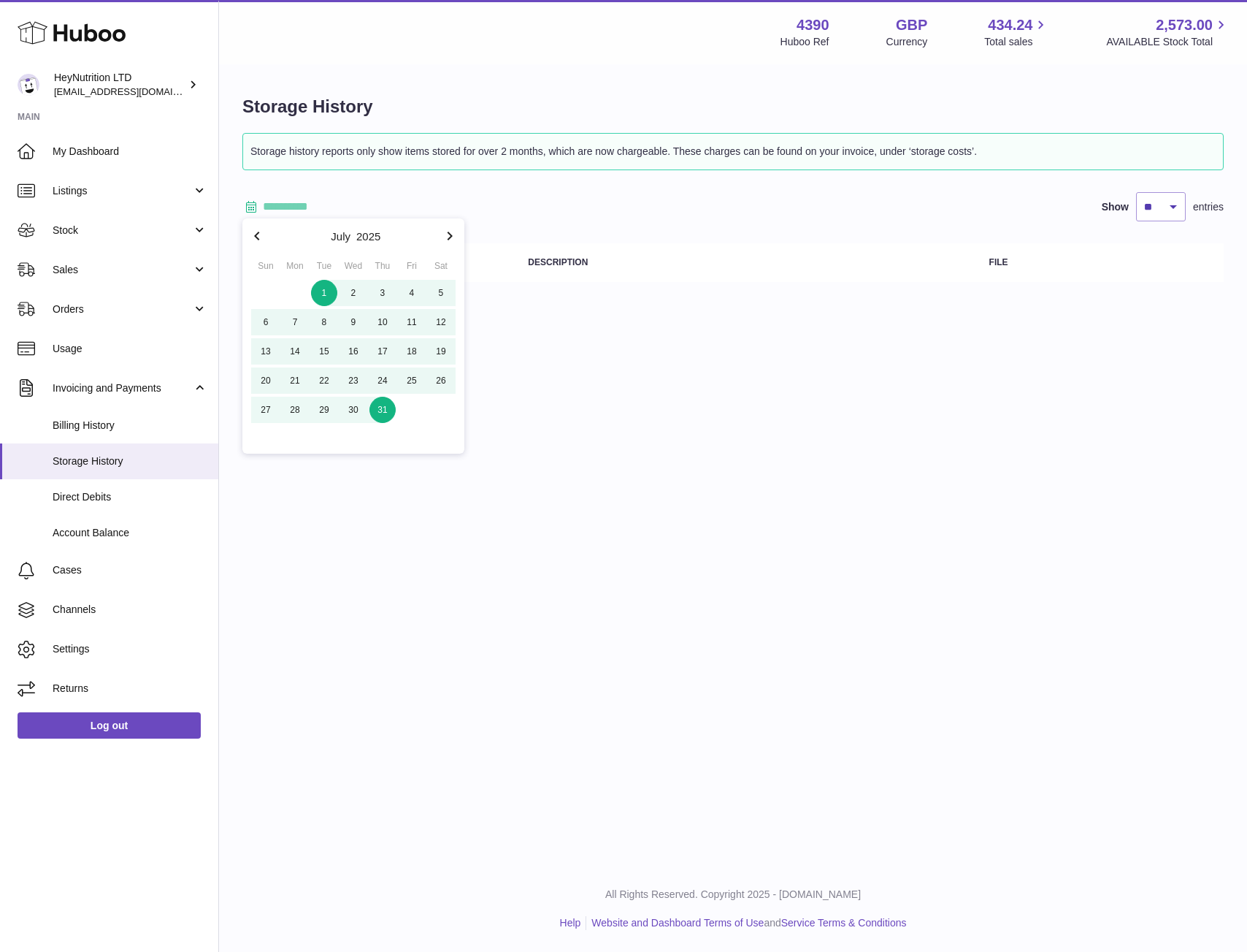
click at [382, 412] on span "31" at bounding box center [383, 410] width 26 height 26
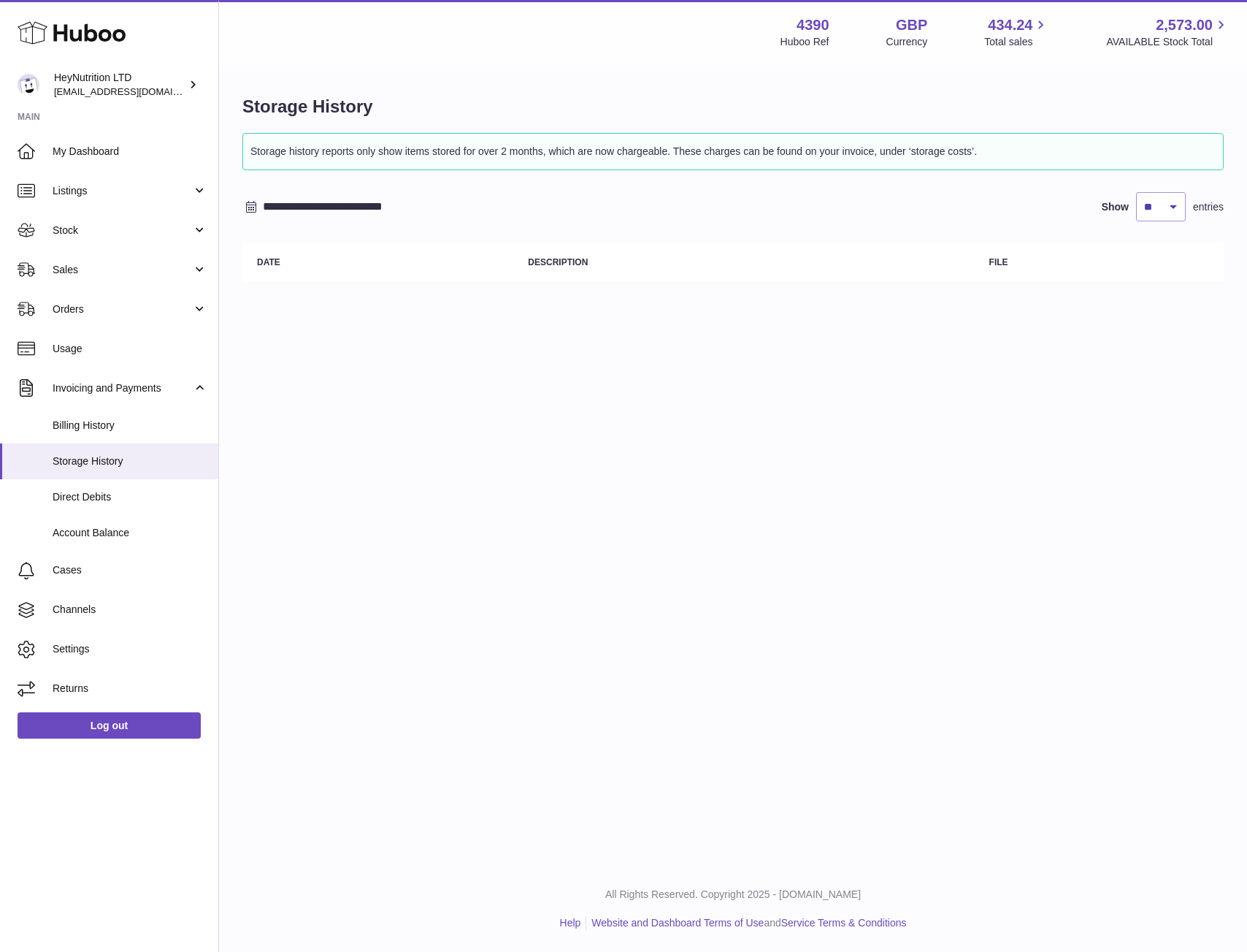
click at [361, 211] on input "**********" at bounding box center [376, 206] width 228 height 24
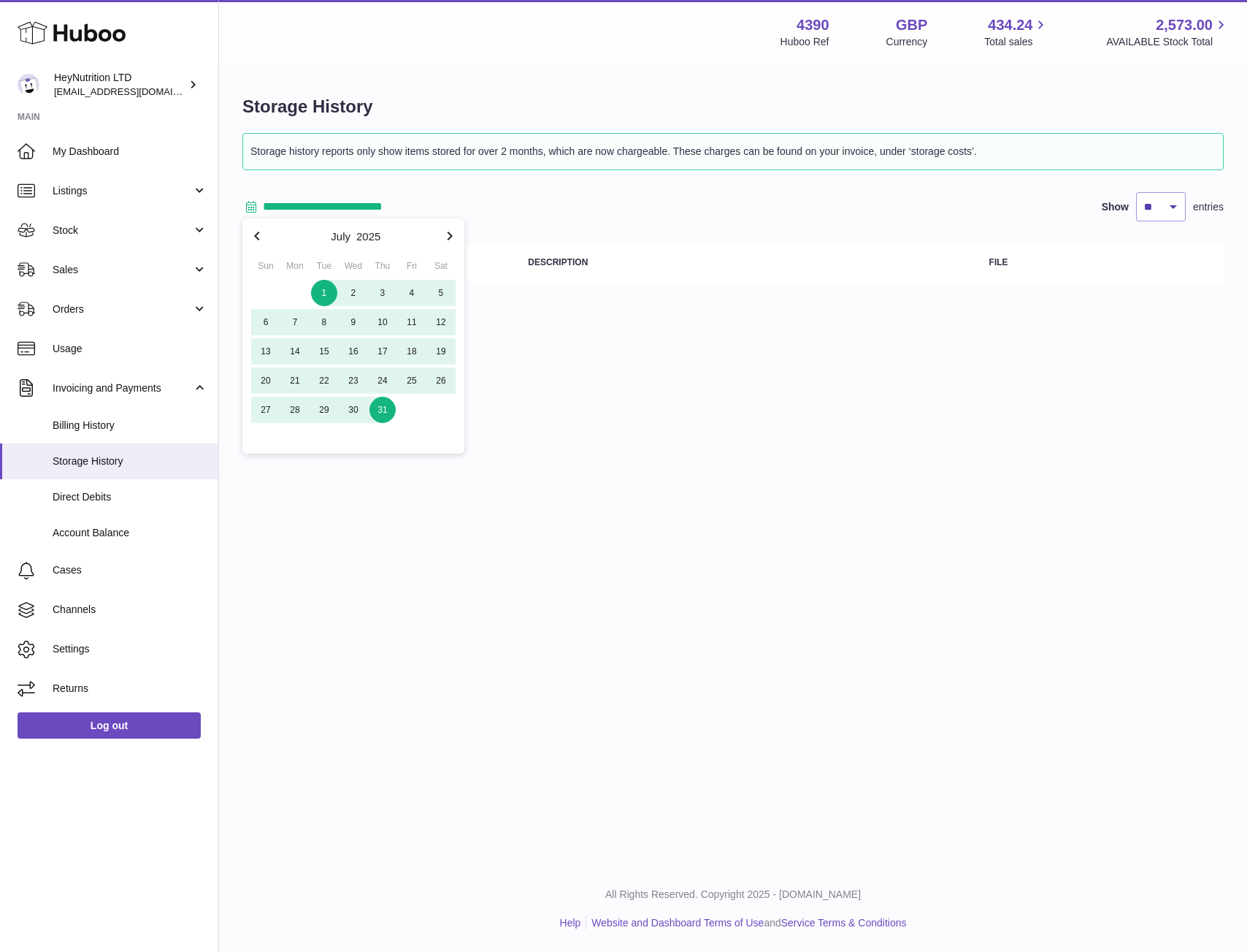
click at [458, 232] on icon "button" at bounding box center [449, 235] width 17 height 17
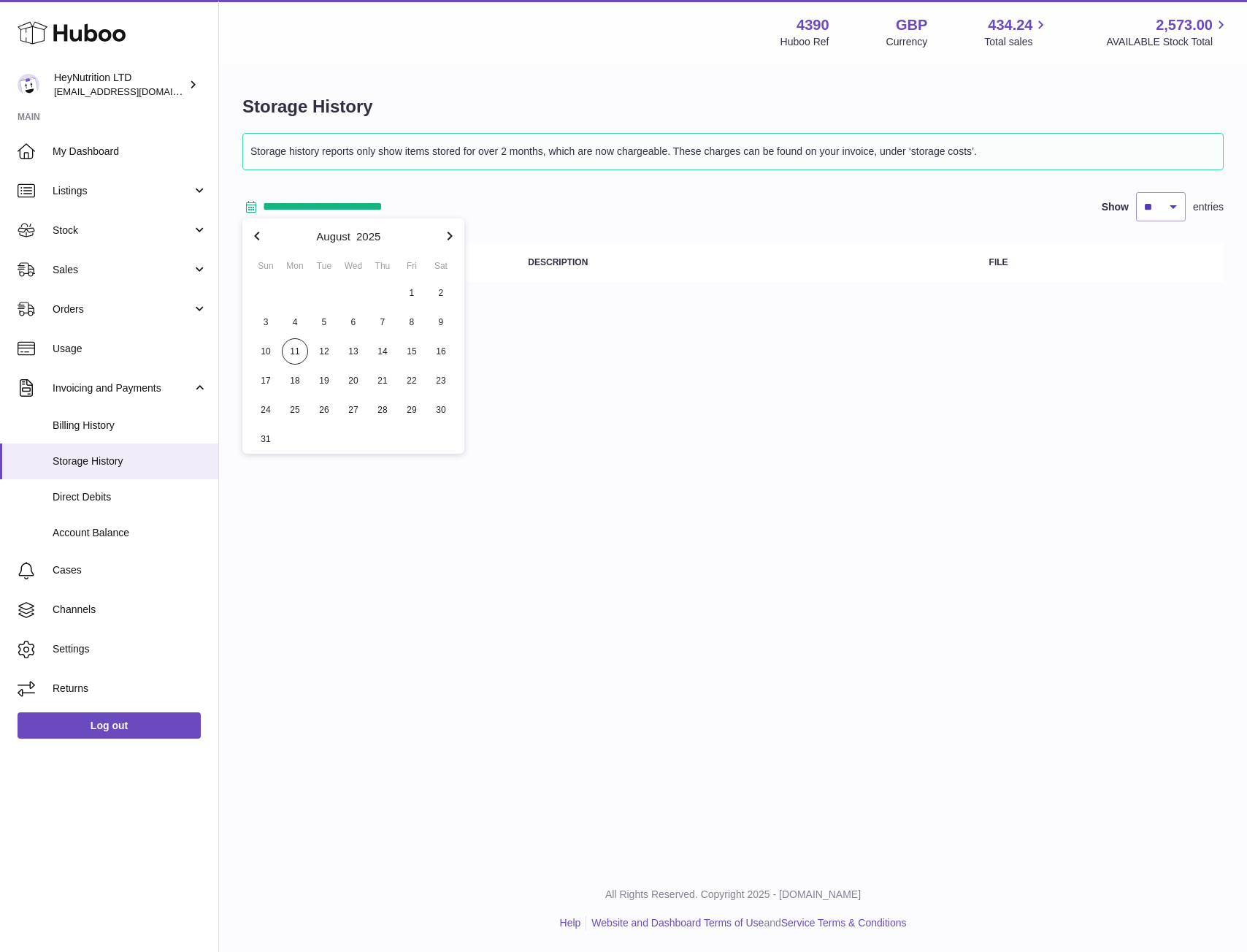
click at [258, 238] on icon "button" at bounding box center [257, 236] width 5 height 9
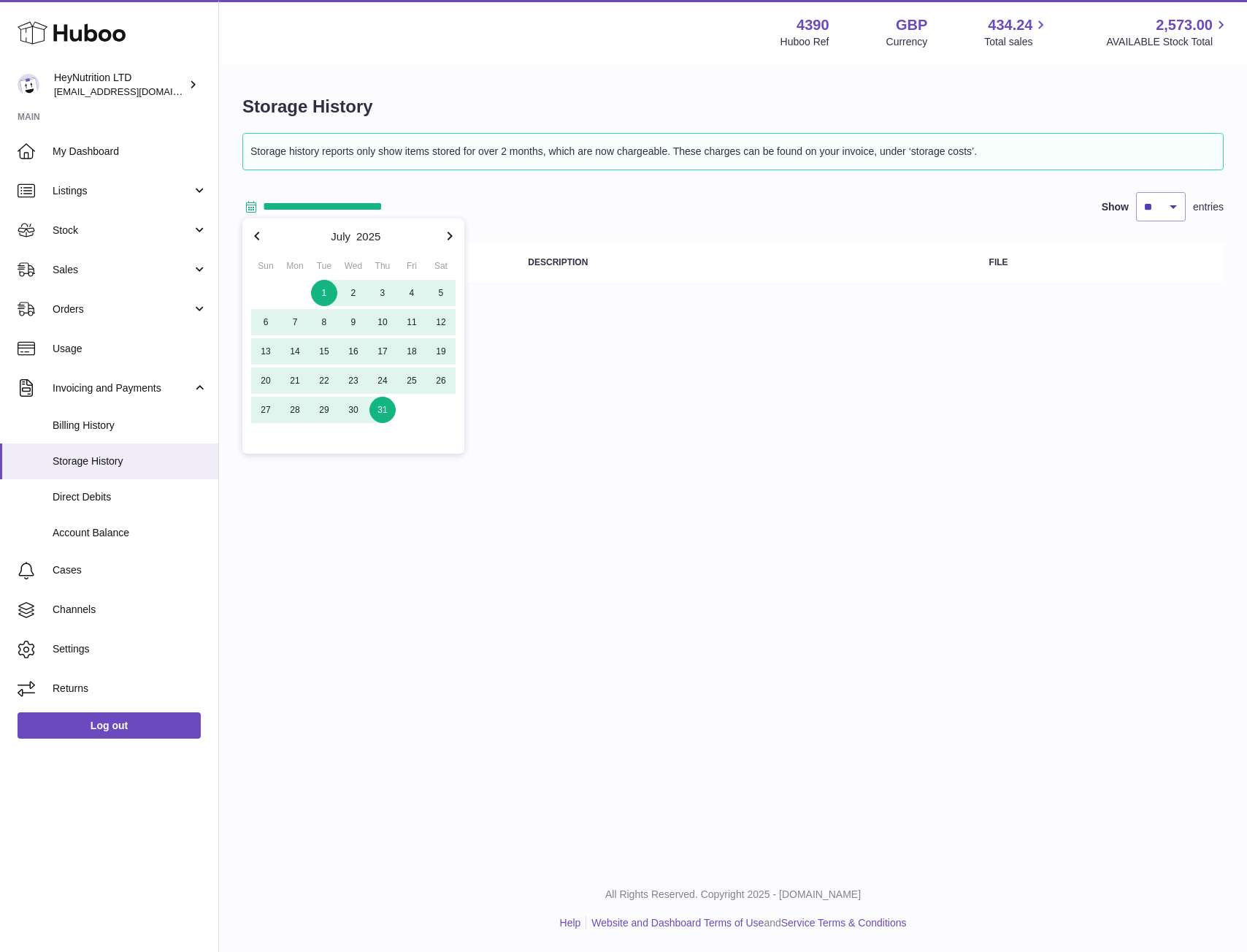
click at [588, 248] on th "Description" at bounding box center [744, 262] width 461 height 38
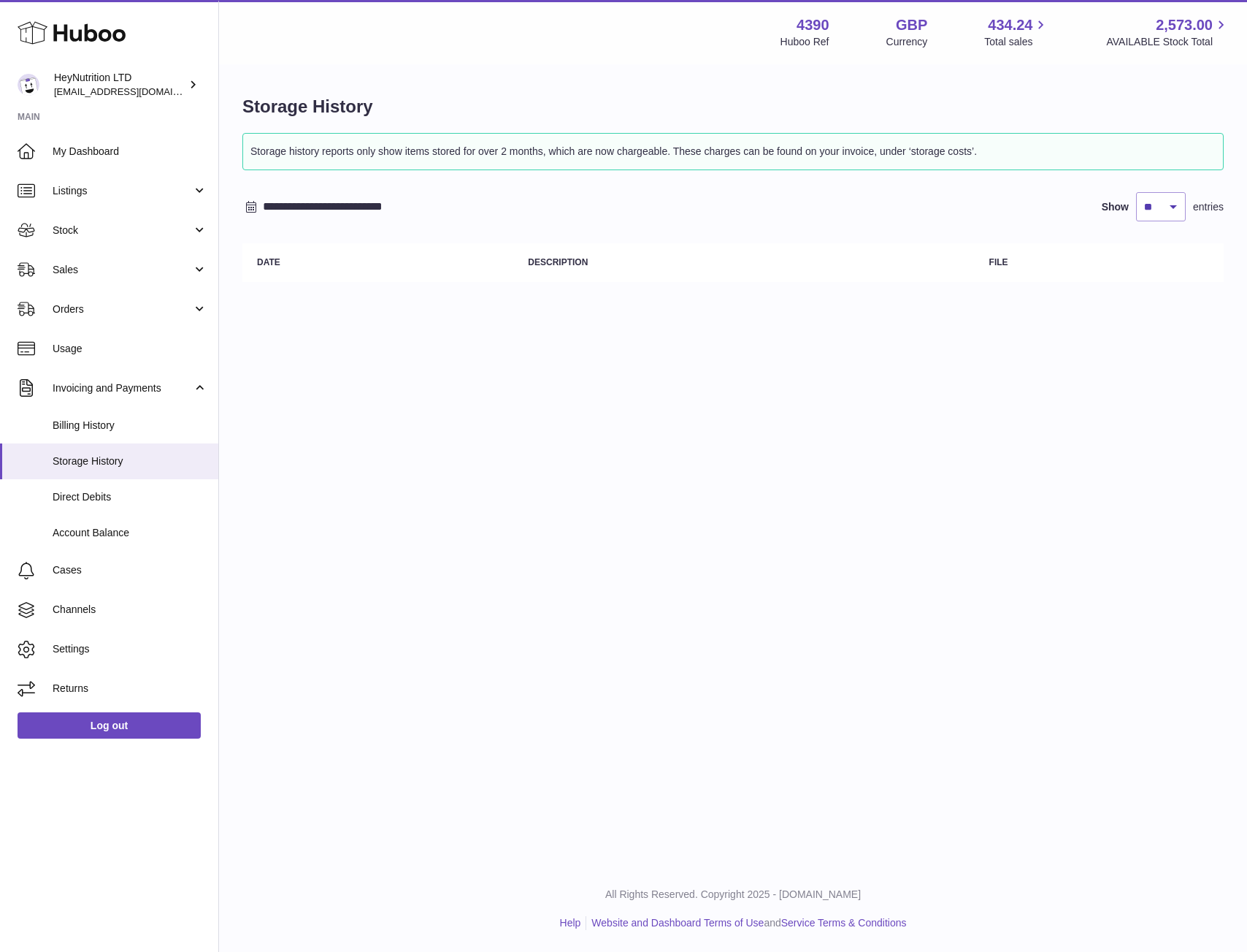
click at [267, 203] on input "**********" at bounding box center [376, 206] width 228 height 24
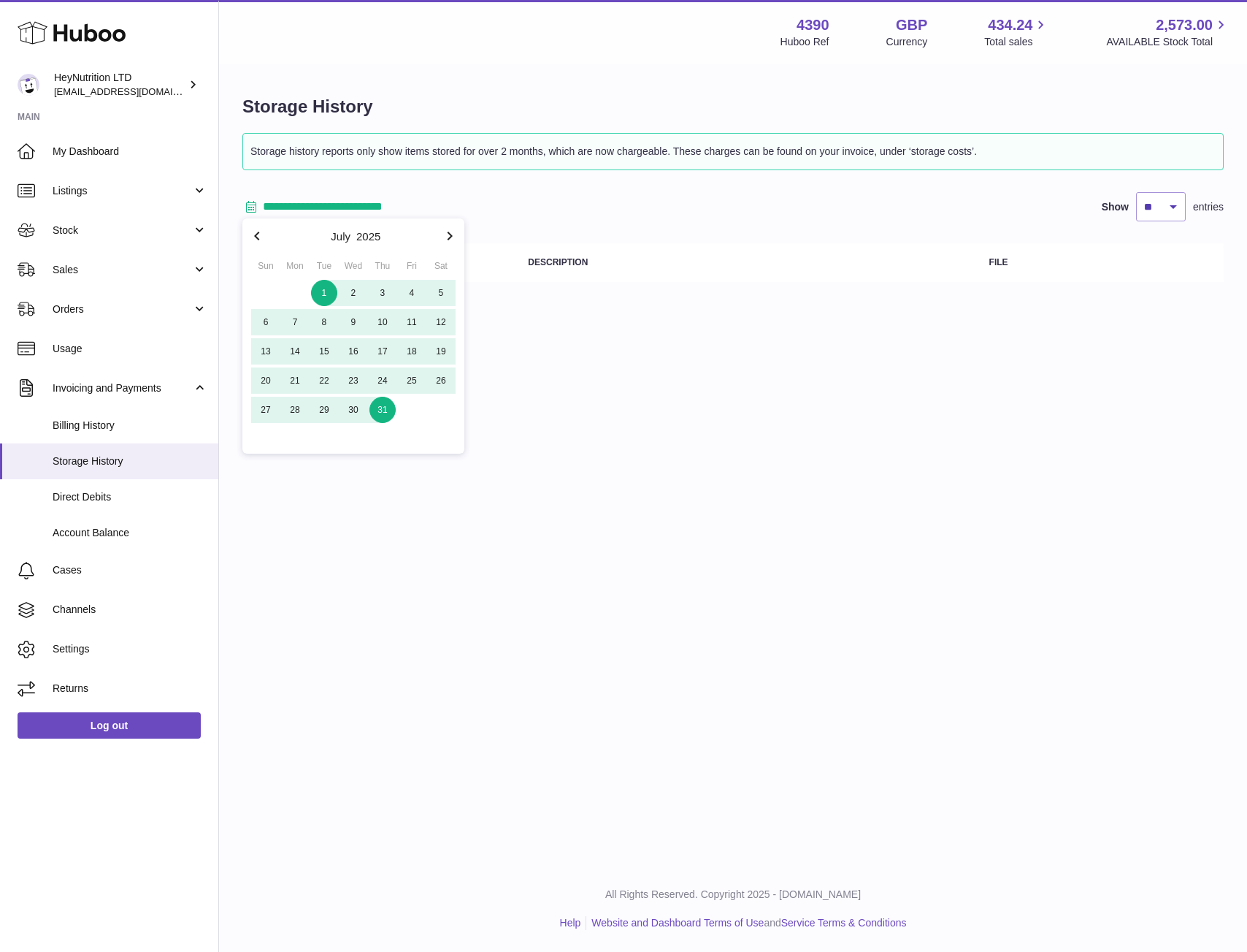
click at [255, 228] on icon "button" at bounding box center [256, 235] width 17 height 17
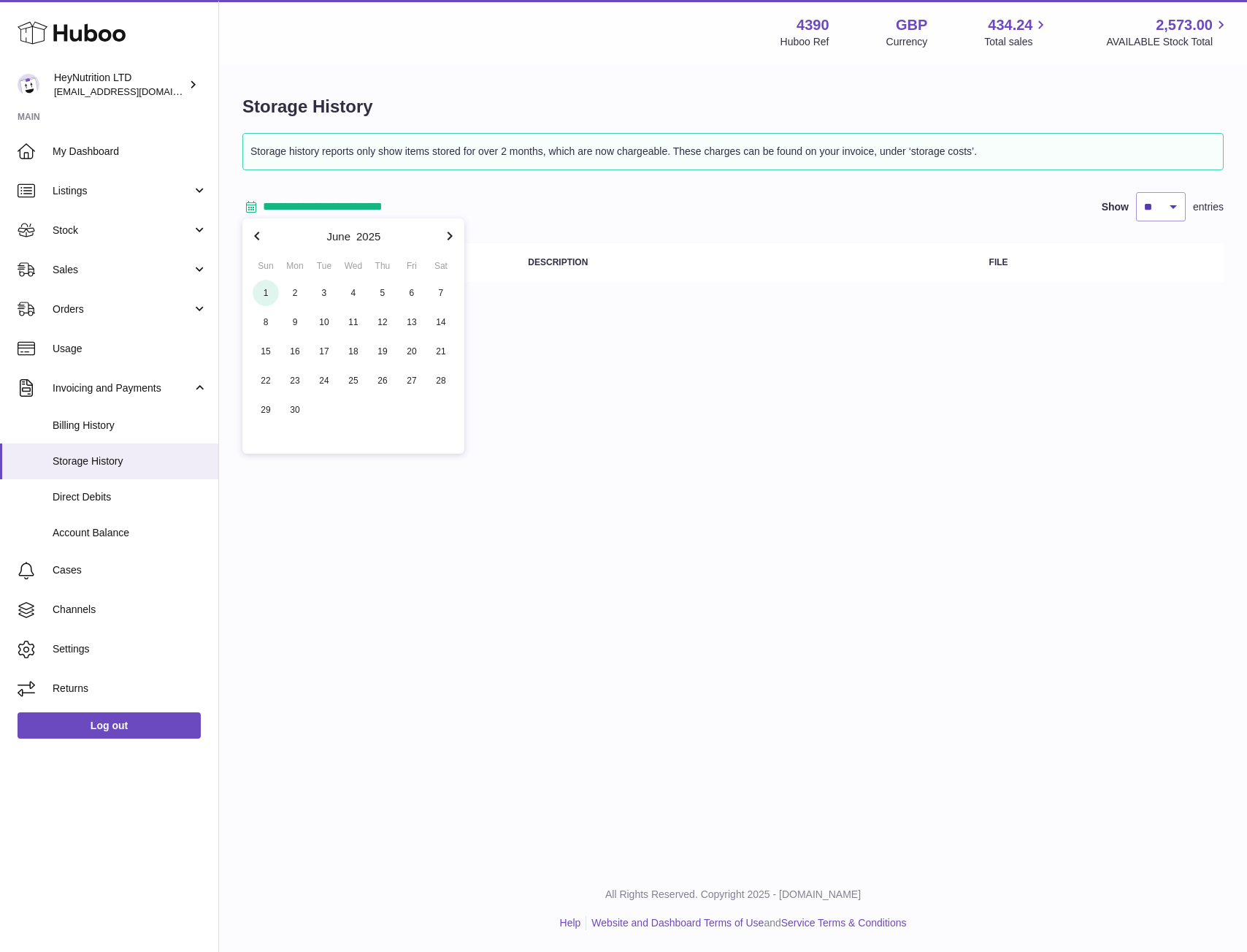
drag, startPoint x: 262, startPoint y: 290, endPoint x: 285, endPoint y: 357, distance: 70.8
click at [262, 290] on span "1" at bounding box center [266, 293] width 26 height 26
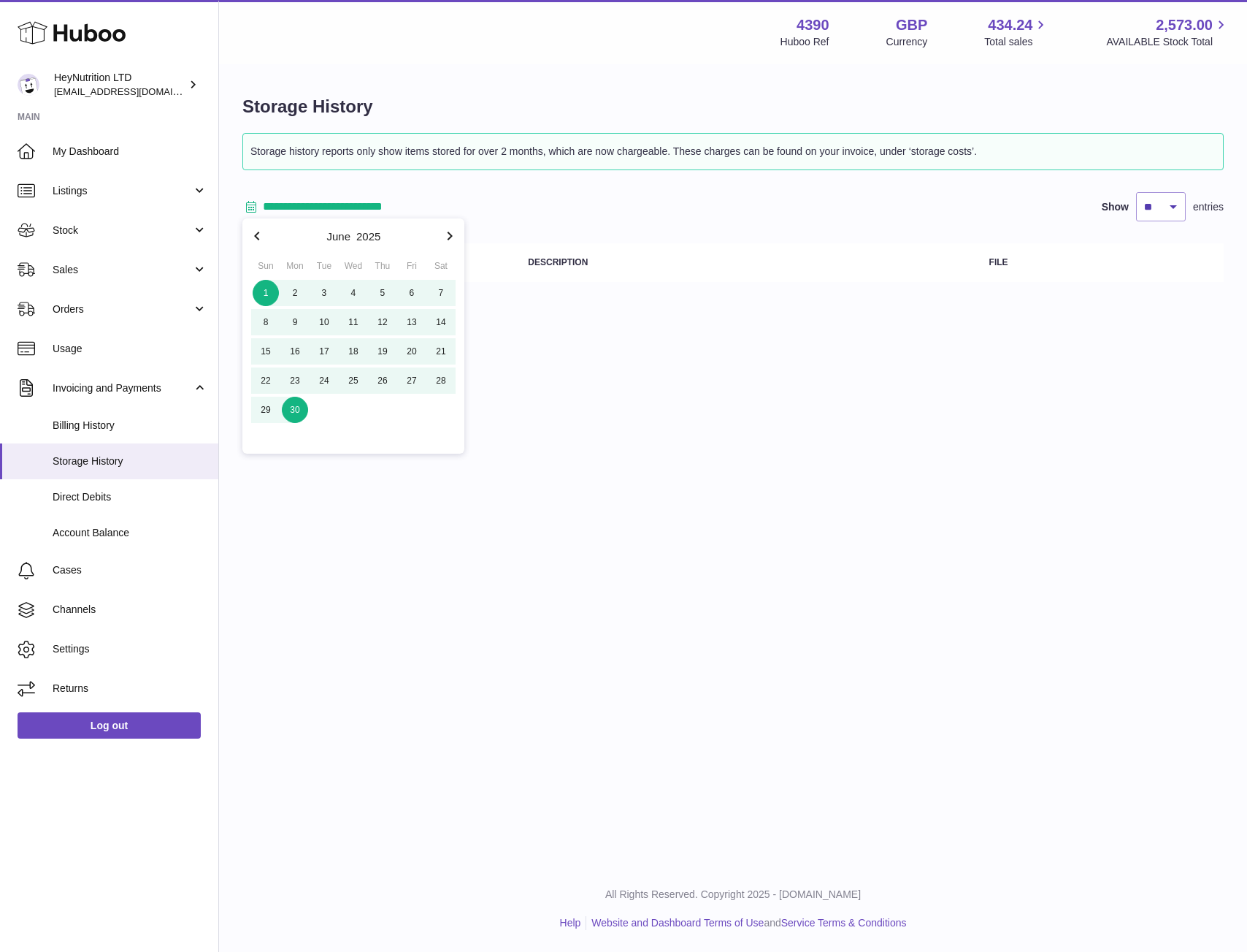
click at [298, 404] on span "30" at bounding box center [295, 410] width 26 height 26
type input "**********"
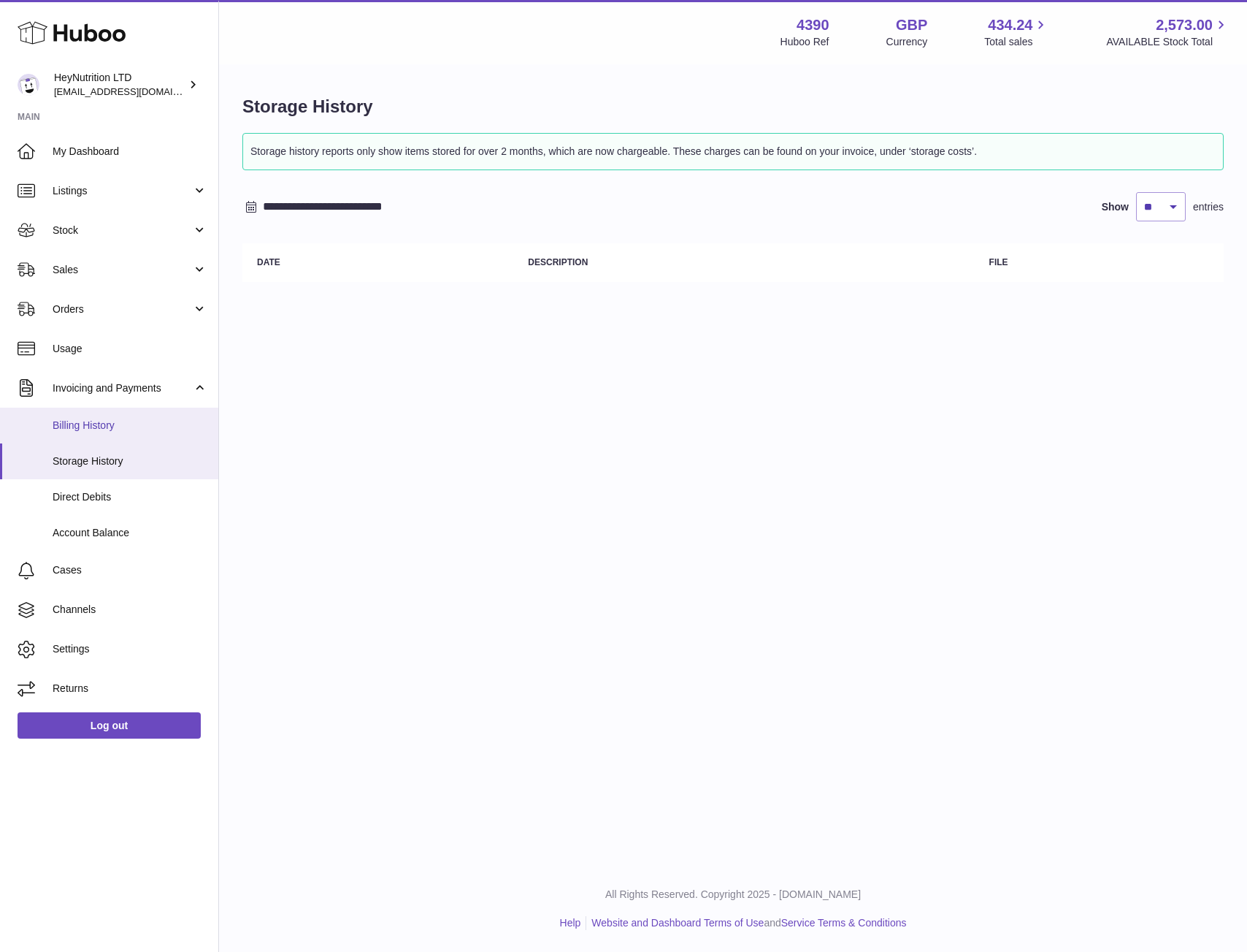
click at [88, 426] on span "Billing History" at bounding box center [130, 425] width 155 height 14
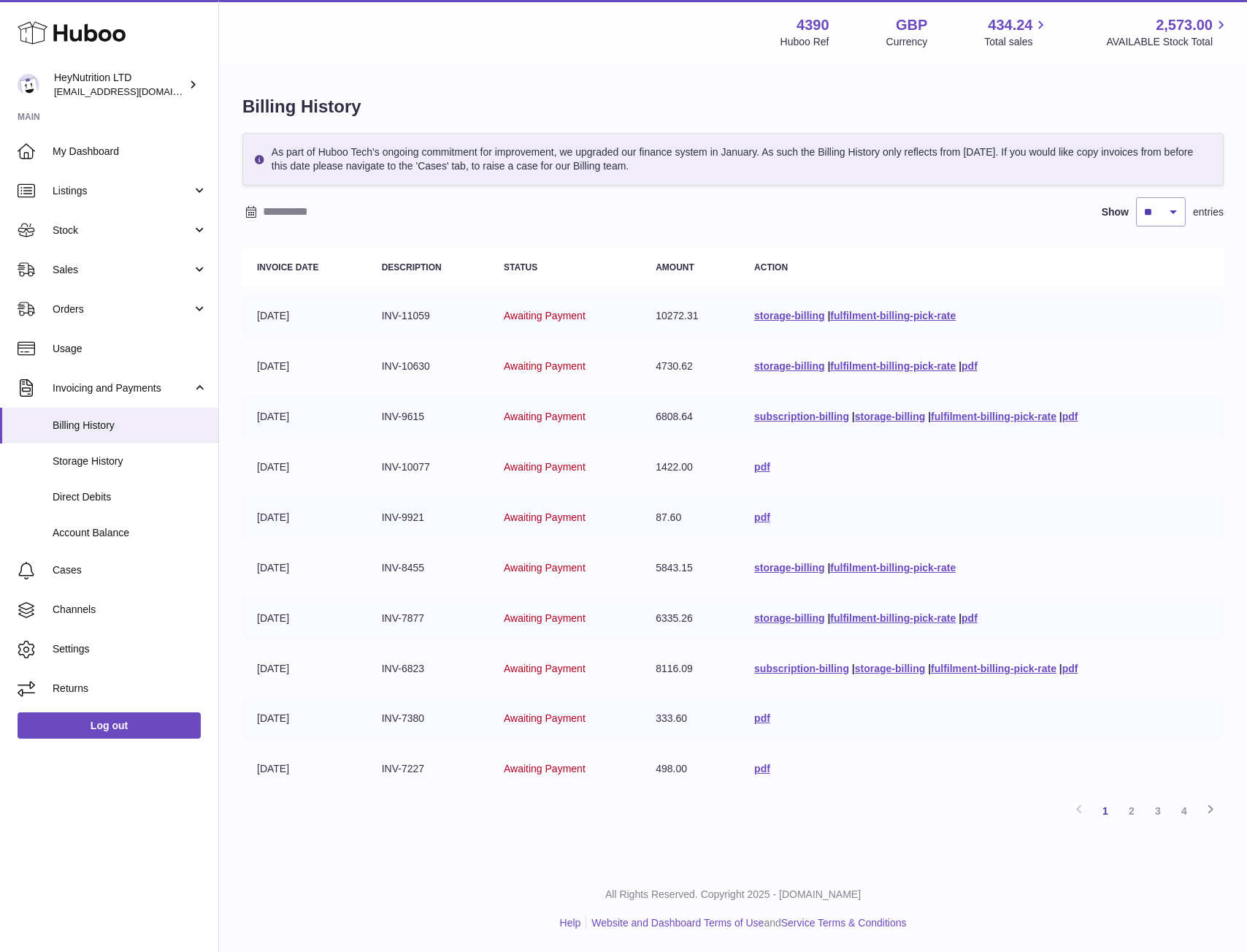
click at [607, 357] on td "Awaiting Payment" at bounding box center [565, 366] width 152 height 43
click at [75, 722] on link "Log out" at bounding box center [108, 725] width 184 height 26
